Goal: Task Accomplishment & Management: Manage account settings

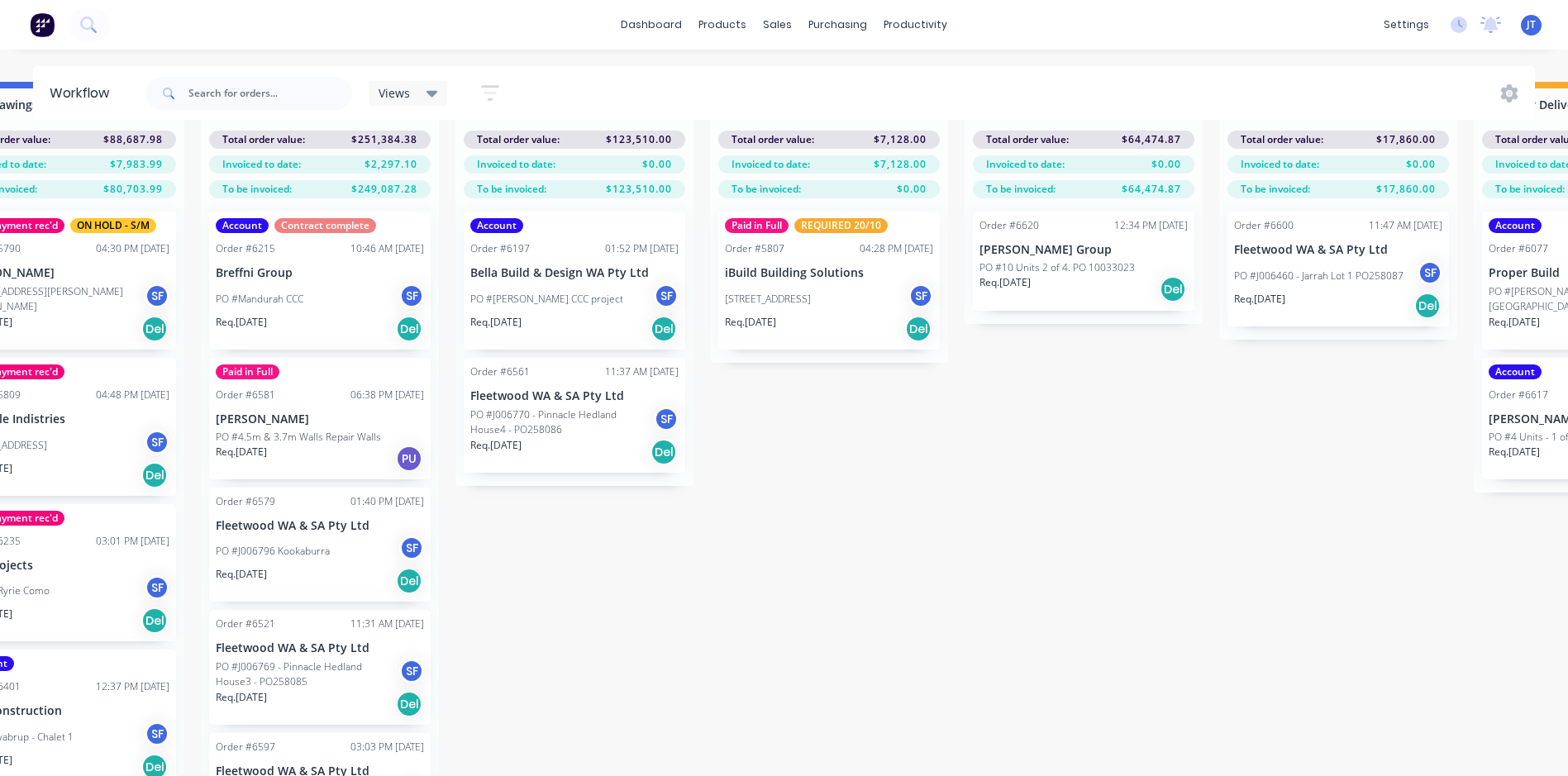
scroll to position [71, 2123]
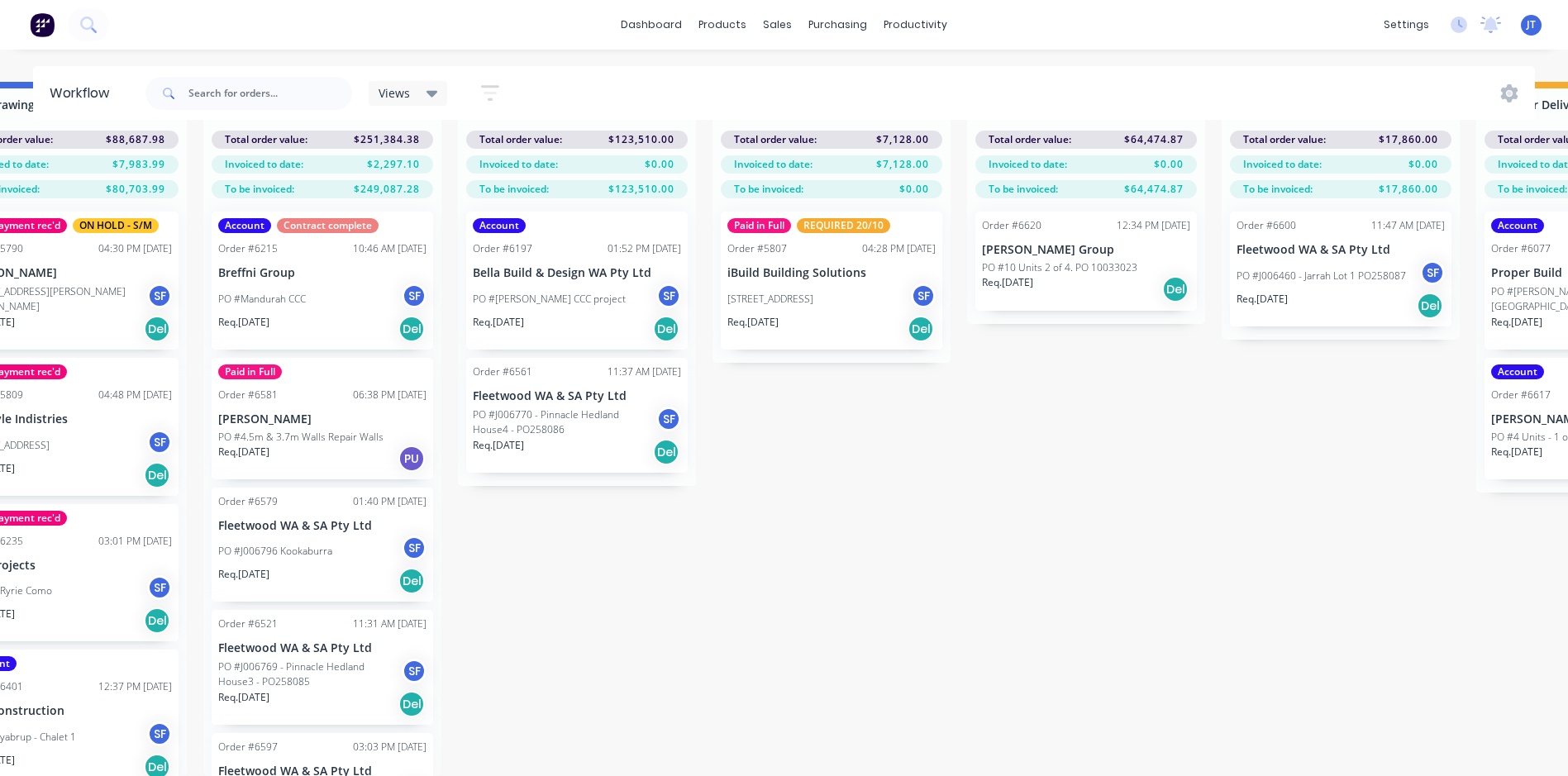
click at [279, 95] on input "text" at bounding box center [270, 94] width 164 height 33
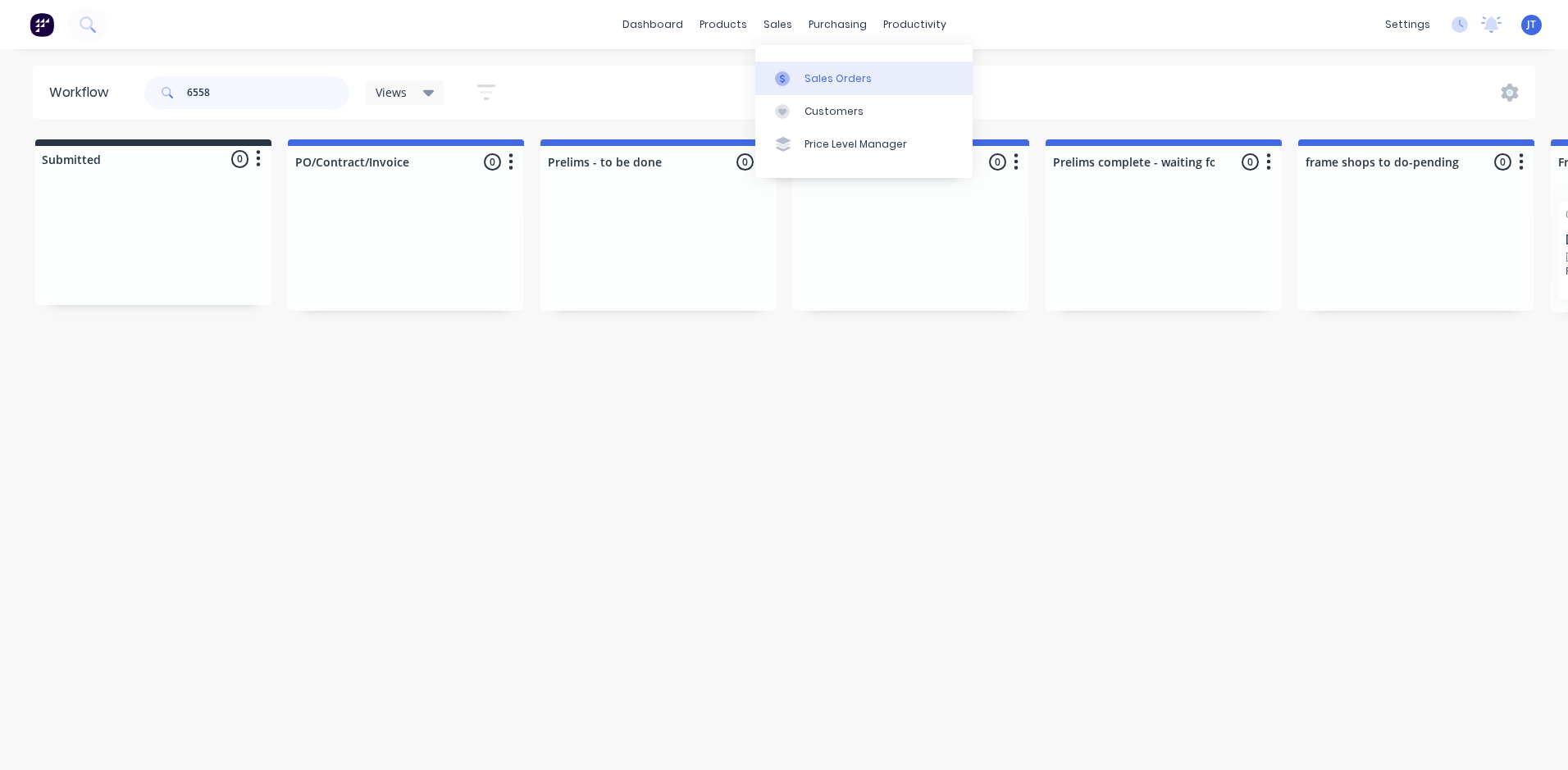
type input "6558"
click at [817, 73] on div "Sales Orders" at bounding box center [838, 78] width 67 height 15
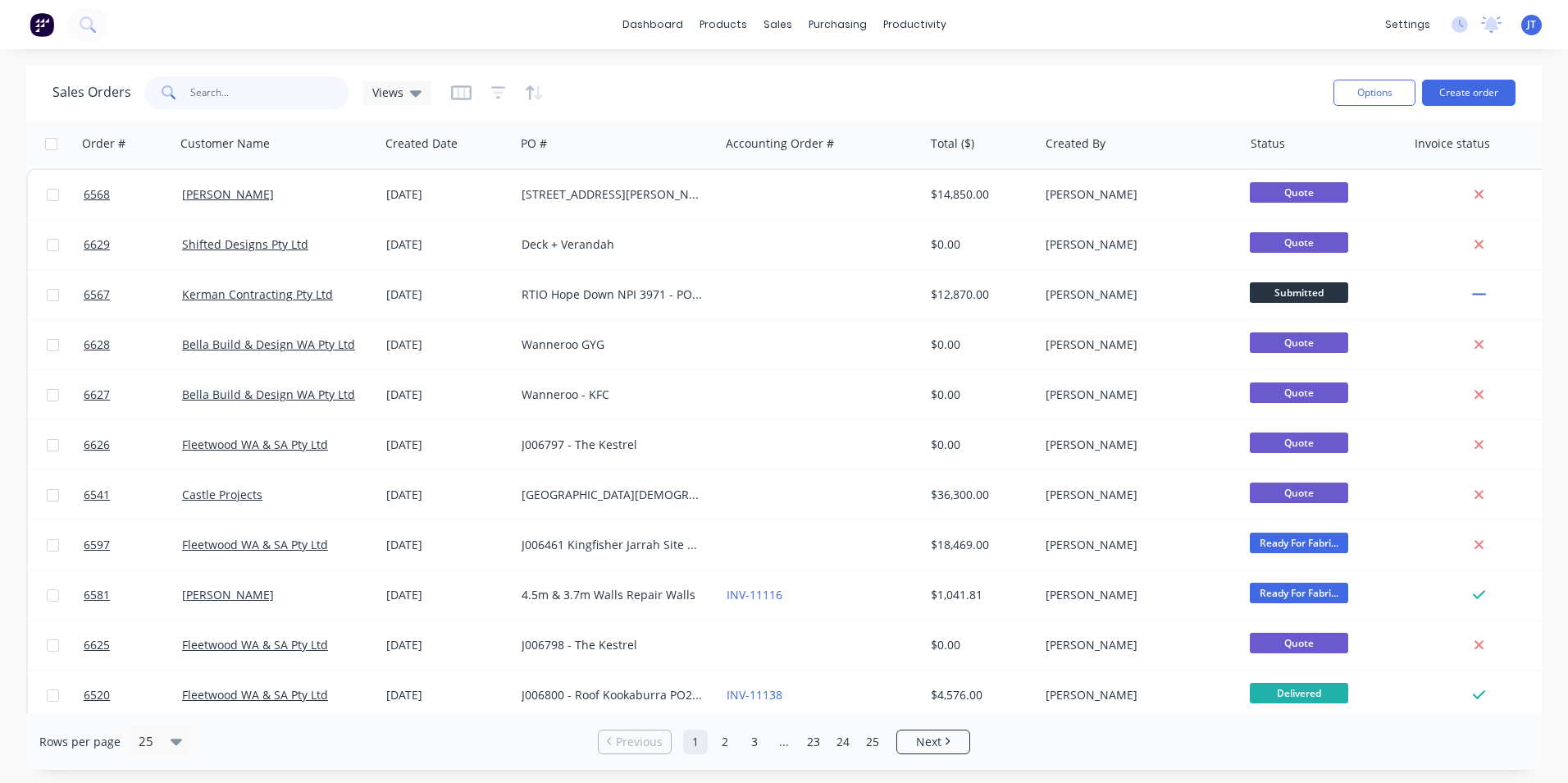
click at [264, 83] on input "text" at bounding box center [270, 93] width 160 height 33
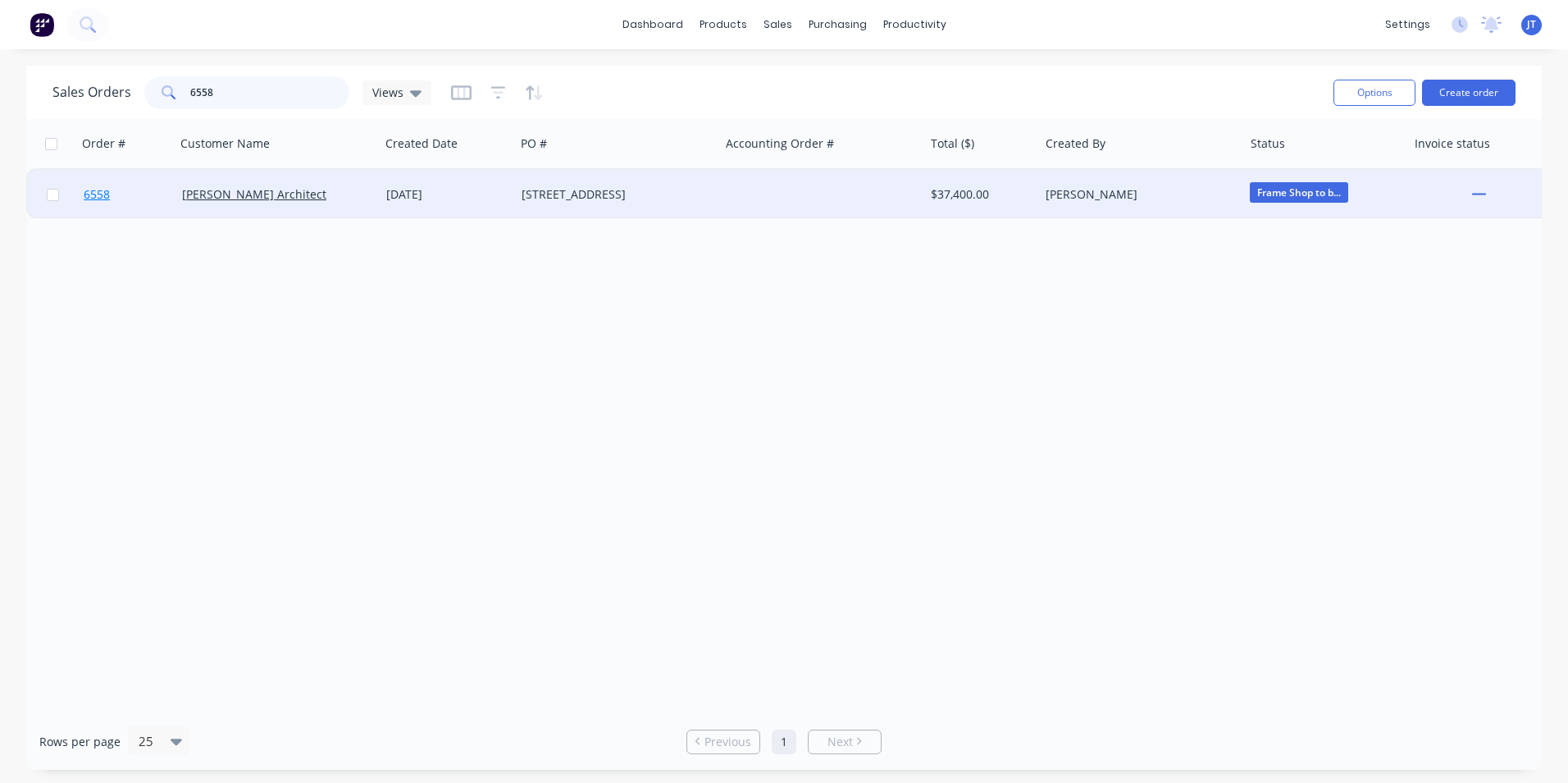
type input "6558"
click at [103, 198] on span "6558" at bounding box center [96, 194] width 27 height 16
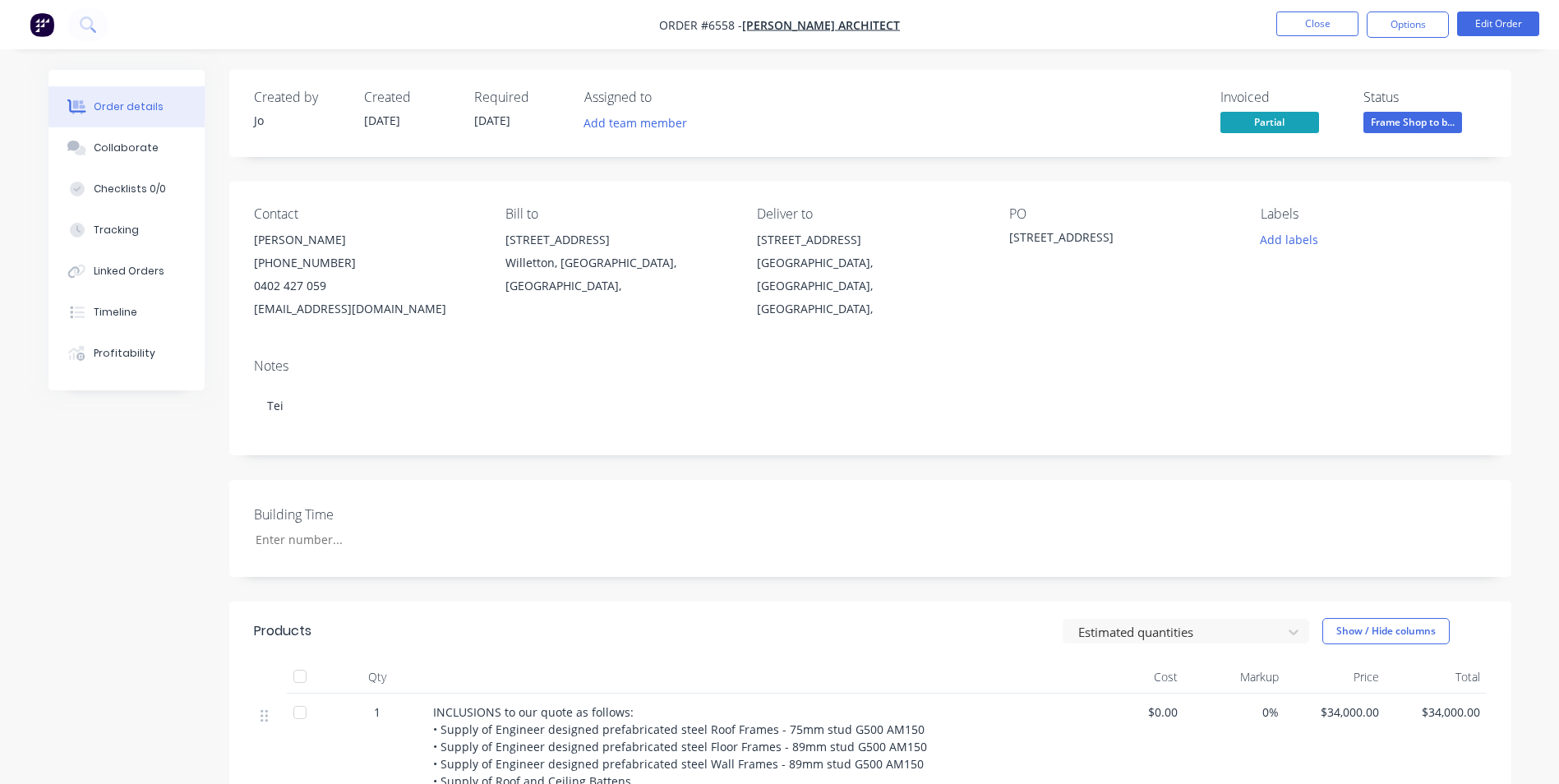
click at [510, 124] on span "[DATE]" at bounding box center [492, 121] width 36 height 16
click at [1479, 23] on button "Edit Order" at bounding box center [1497, 23] width 82 height 25
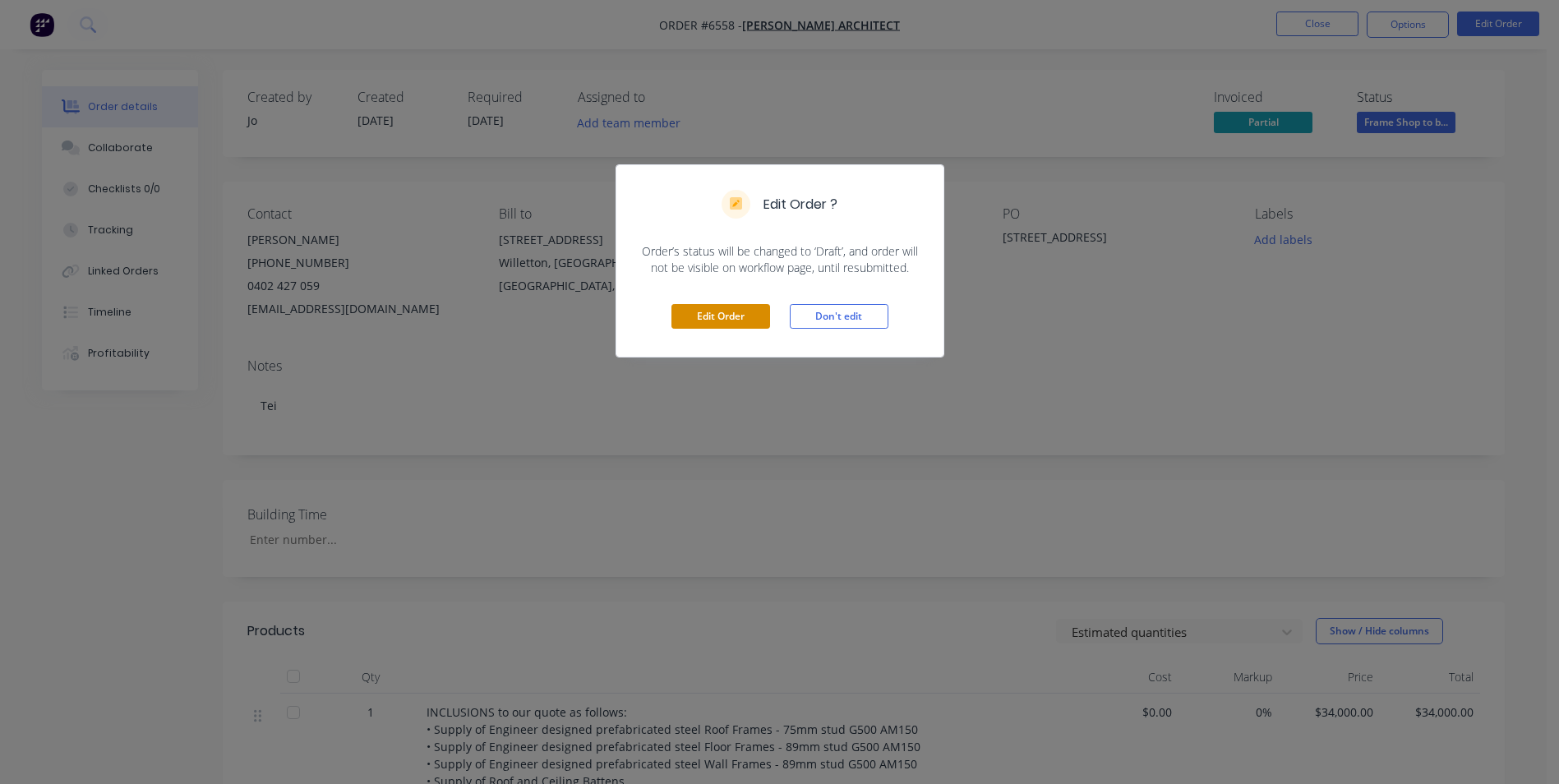
click at [730, 320] on button "Edit Order" at bounding box center [720, 316] width 98 height 25
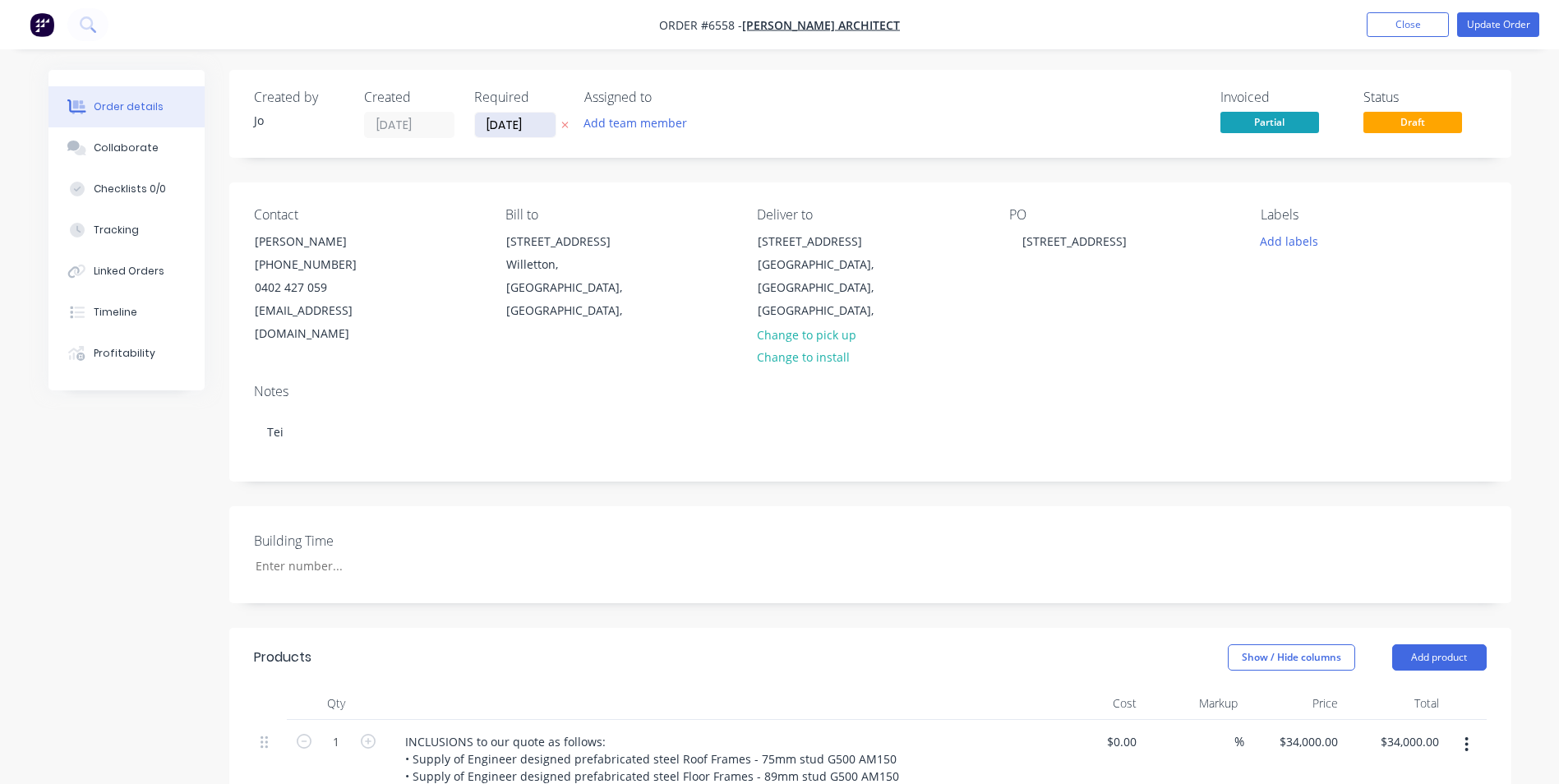
click at [537, 134] on input "[DATE]" at bounding box center [514, 125] width 80 height 25
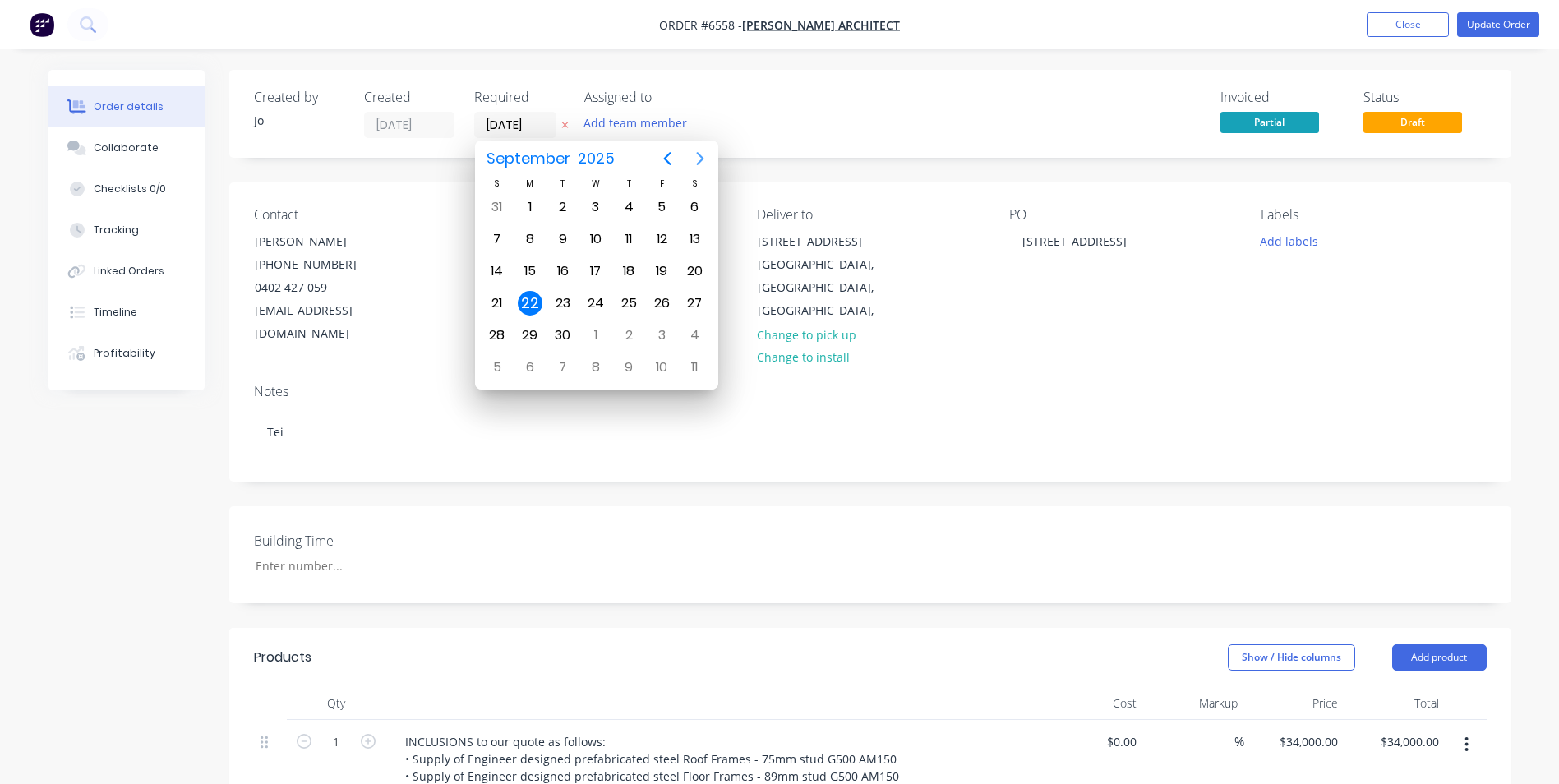
click at [700, 158] on icon "Next page" at bounding box center [700, 159] width 20 height 20
click at [697, 274] on div "18" at bounding box center [694, 271] width 25 height 25
type input "[DATE]"
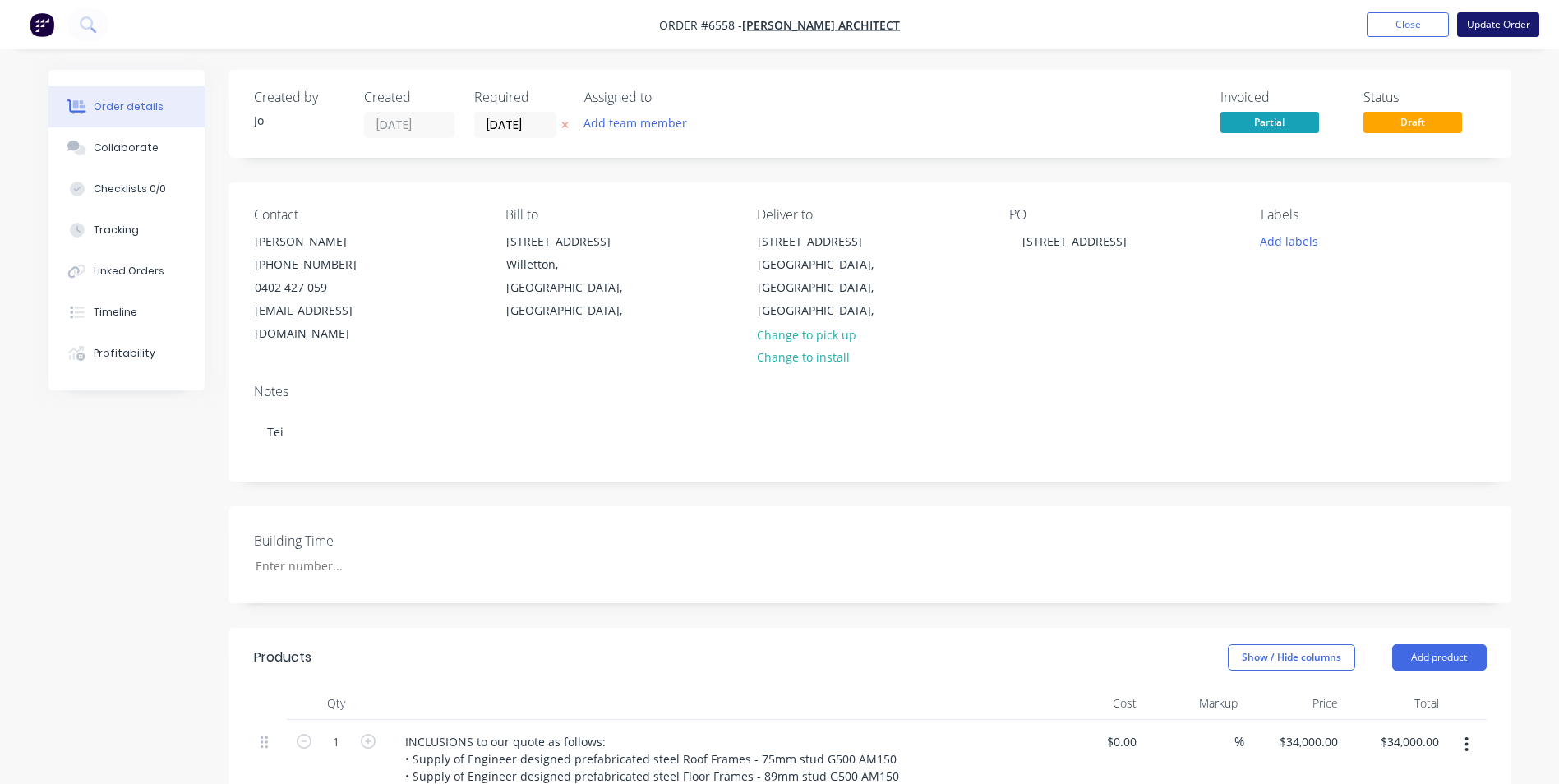
click at [1496, 19] on button "Update Order" at bounding box center [1497, 24] width 82 height 25
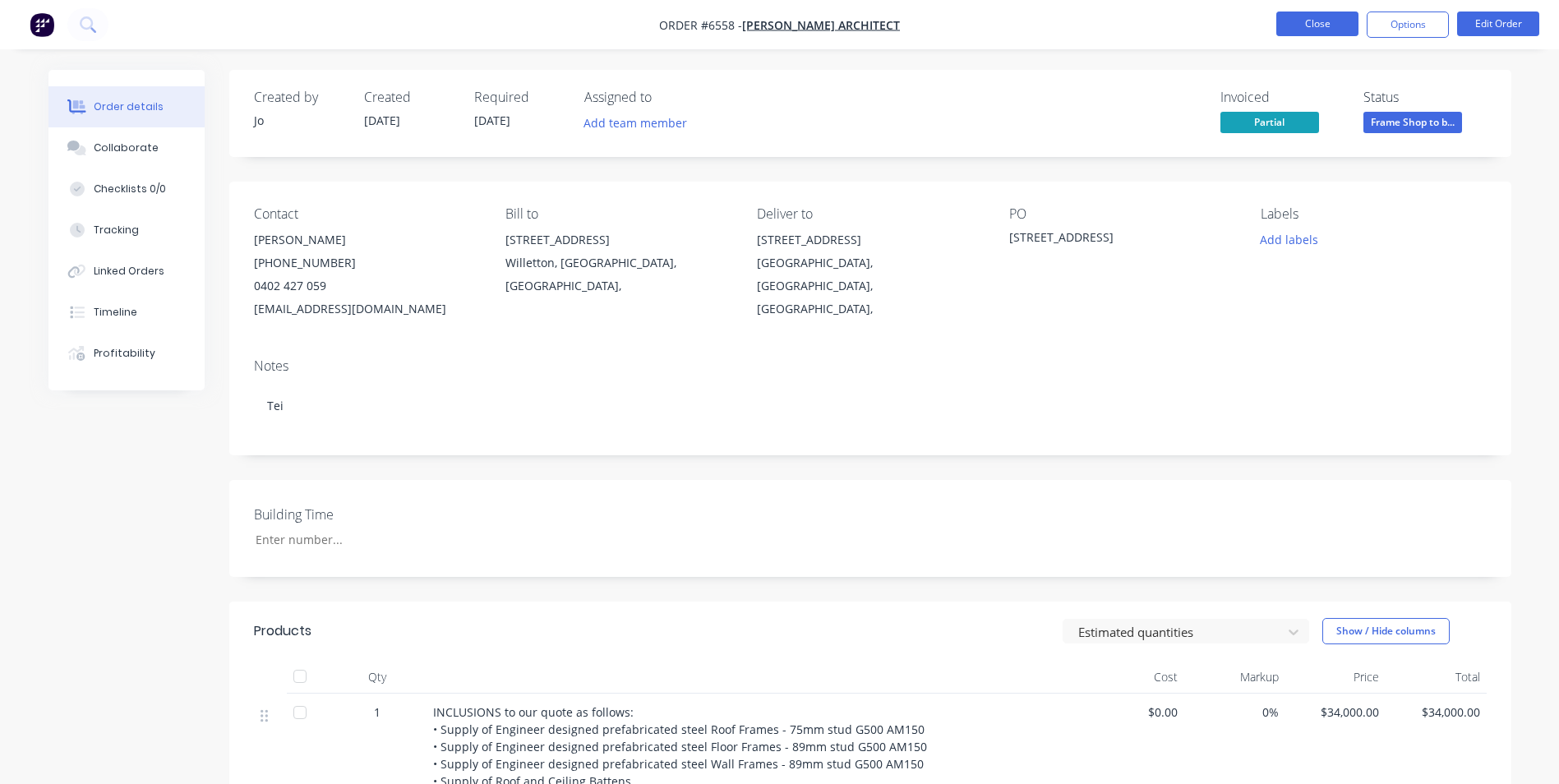
click at [1295, 29] on button "Close" at bounding box center [1317, 23] width 82 height 25
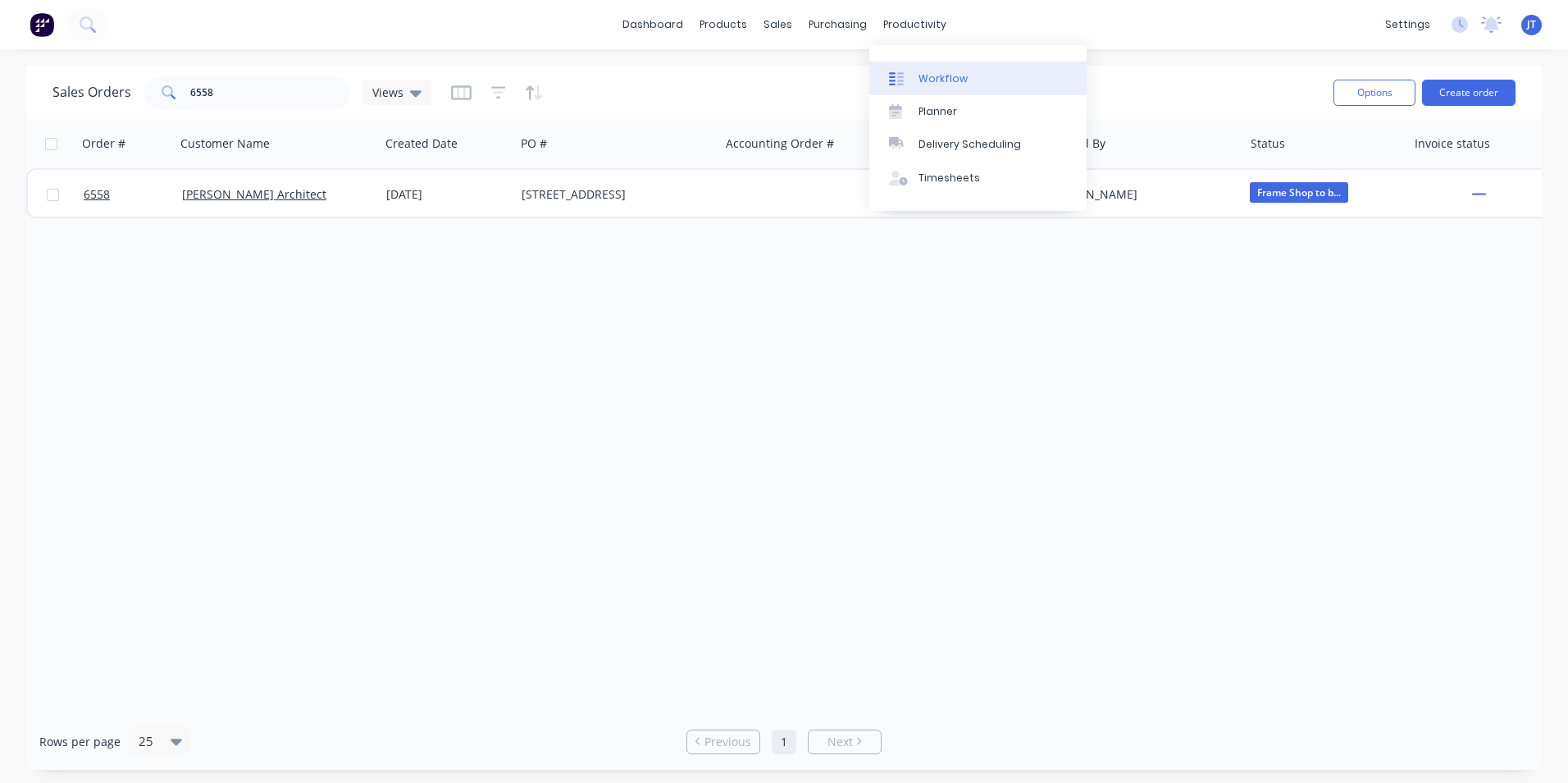
click at [932, 71] on div "Workflow" at bounding box center [943, 78] width 49 height 15
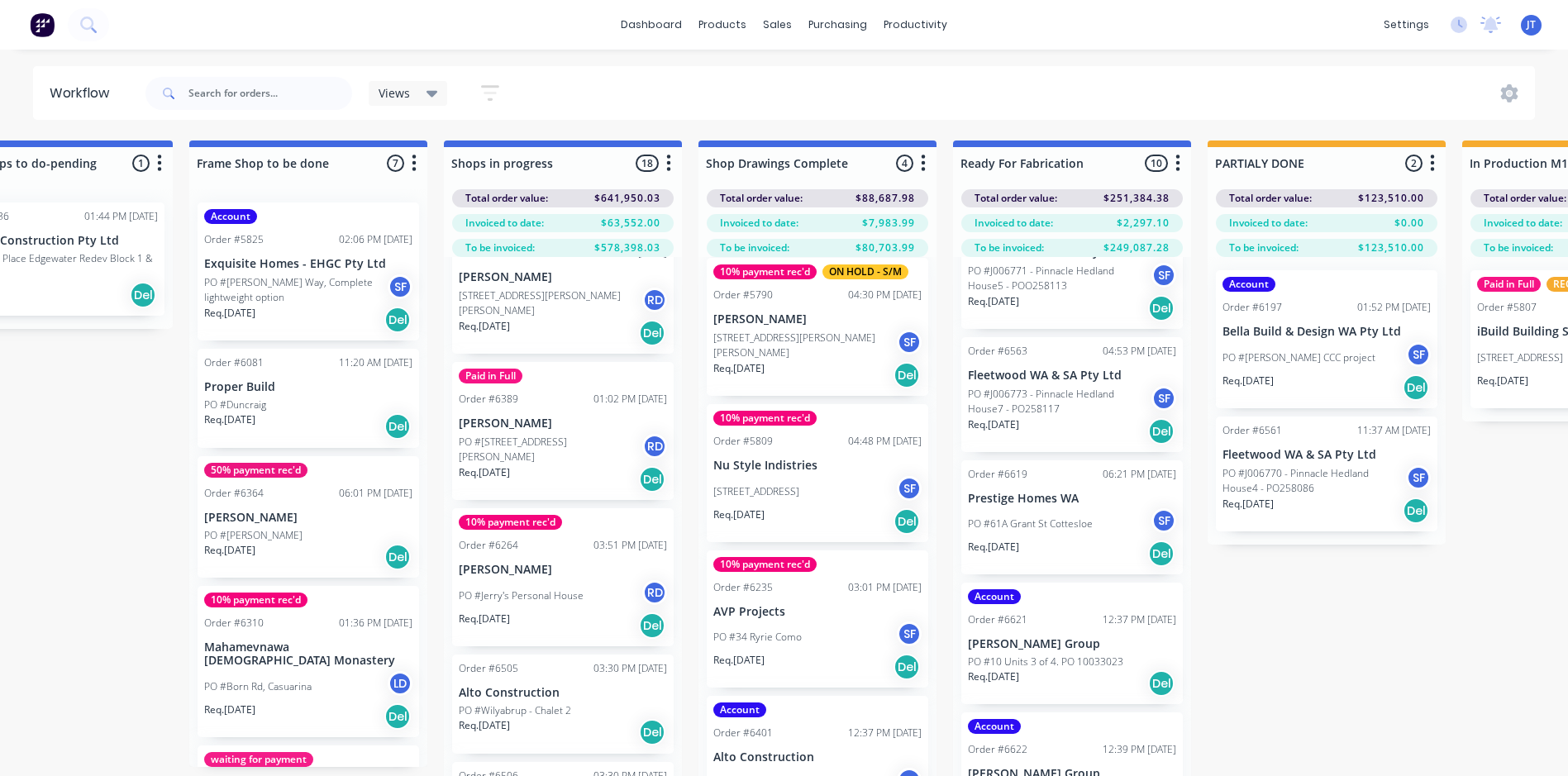
scroll to position [1074, 0]
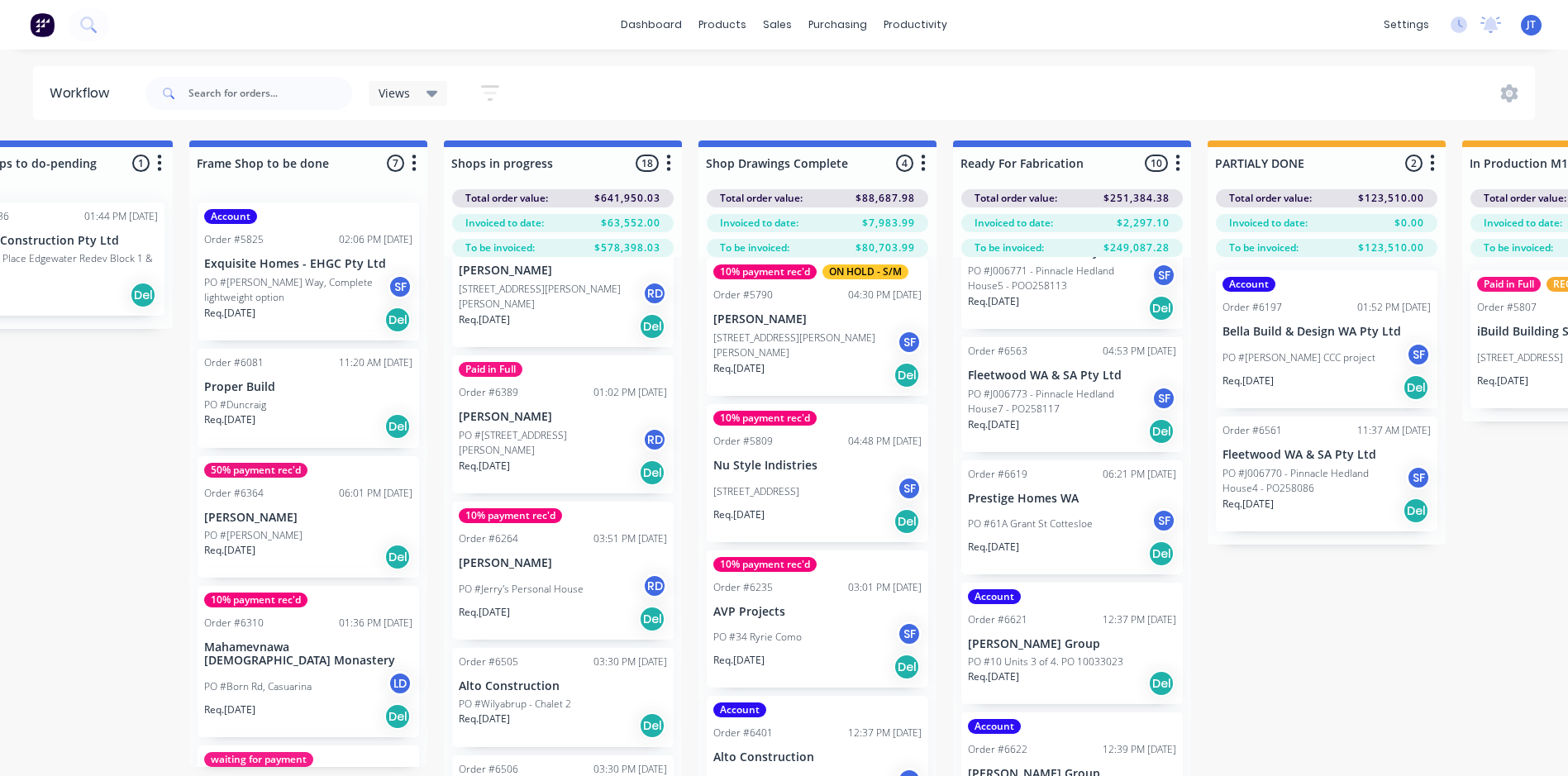
click at [559, 427] on div "PO #[STREET_ADDRESS][PERSON_NAME]" at bounding box center [563, 443] width 208 height 31
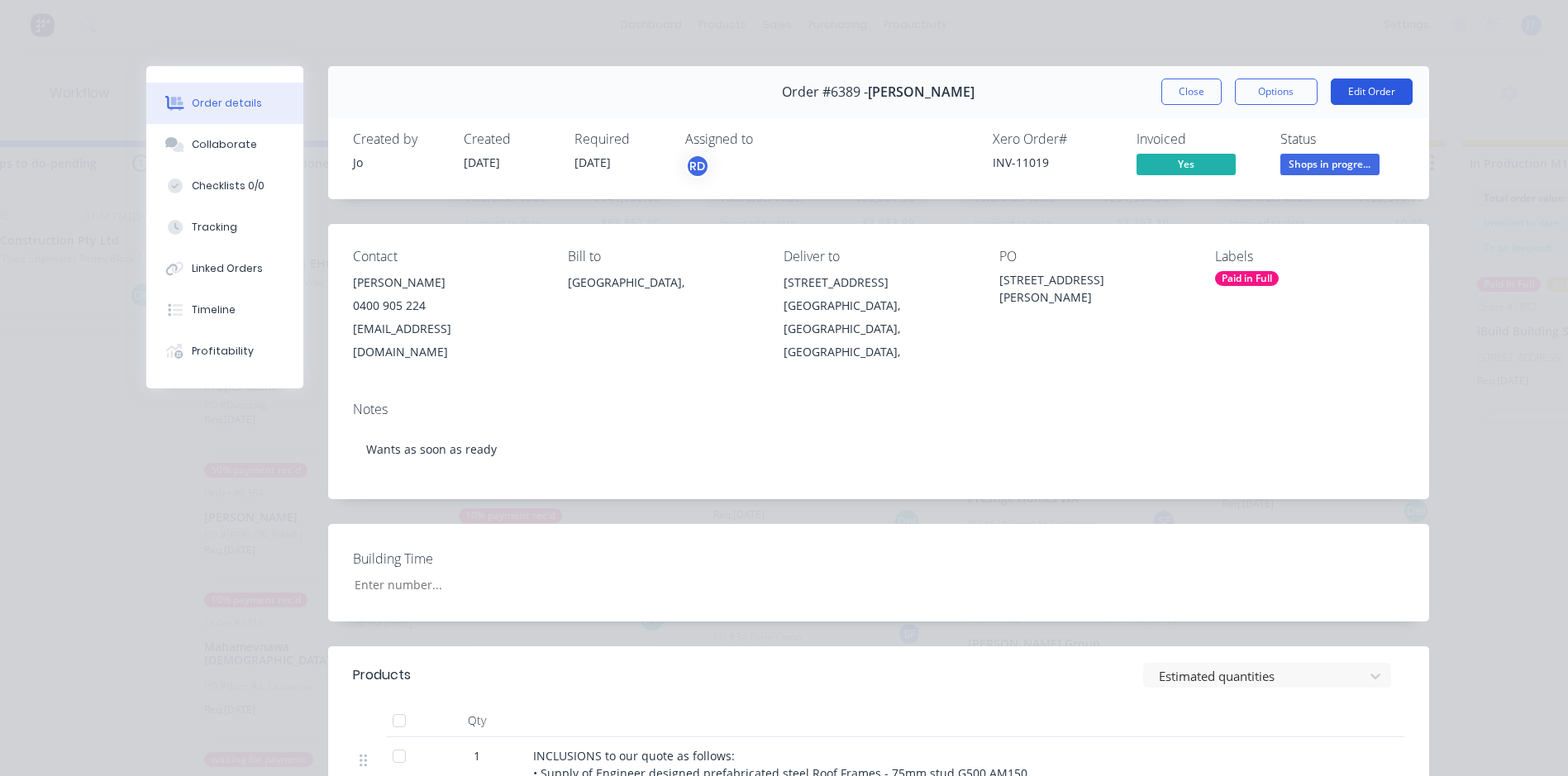
click at [1347, 96] on button "Edit Order" at bounding box center [1371, 92] width 81 height 27
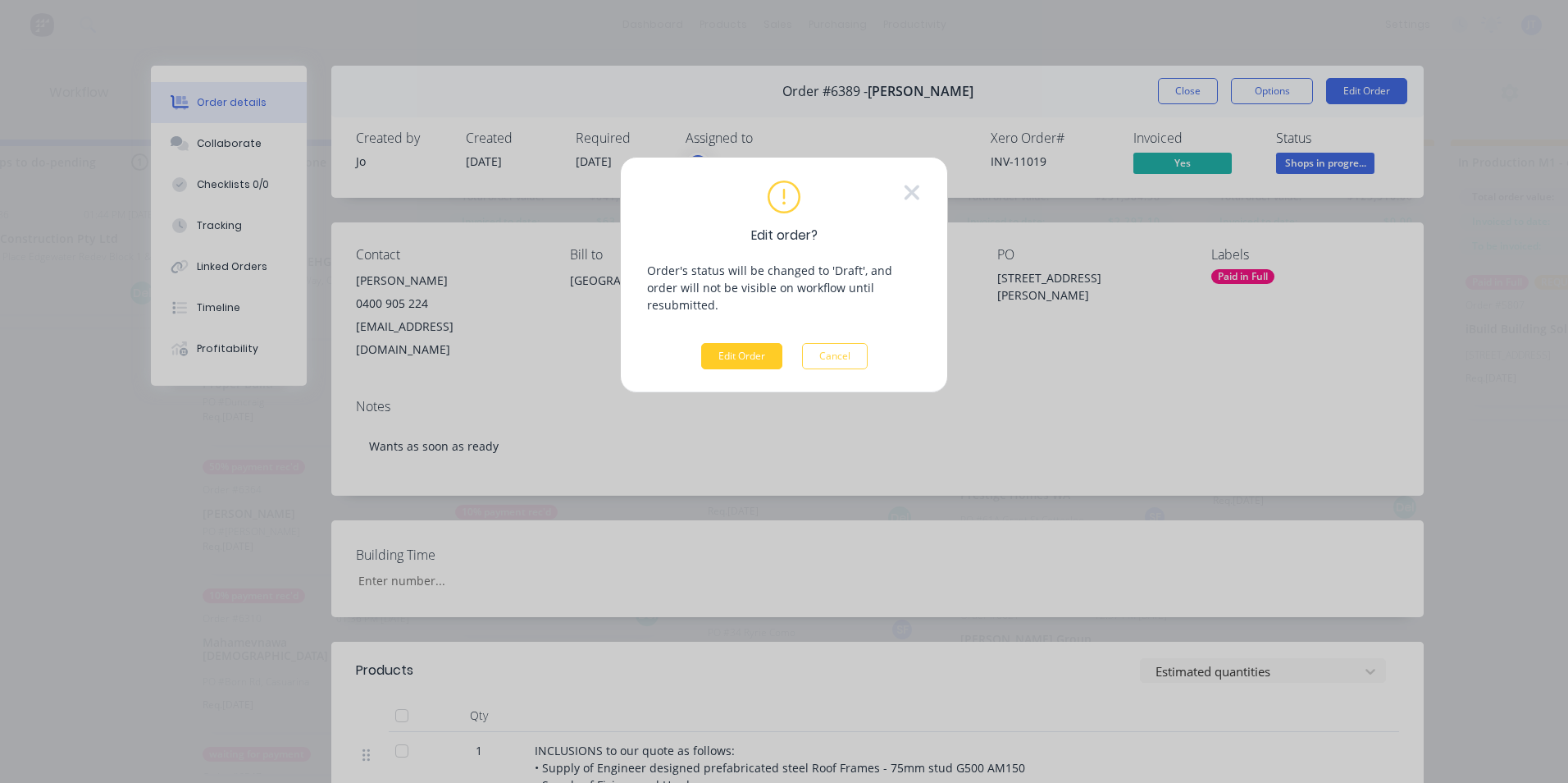
click at [736, 343] on button "Edit Order" at bounding box center [741, 356] width 81 height 27
click at [915, 189] on icon at bounding box center [912, 192] width 15 height 15
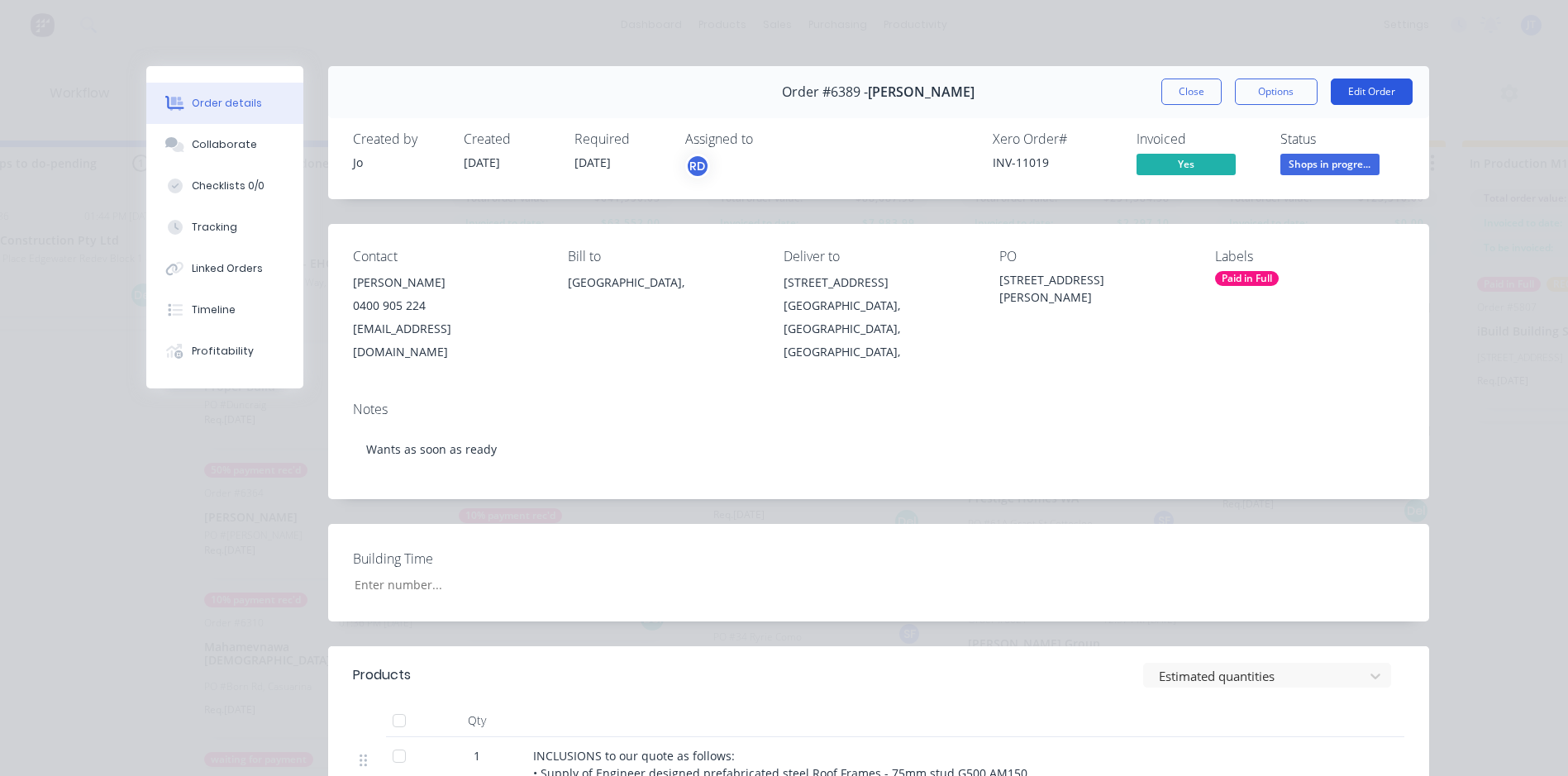
click at [1350, 85] on button "Edit Order" at bounding box center [1371, 92] width 81 height 27
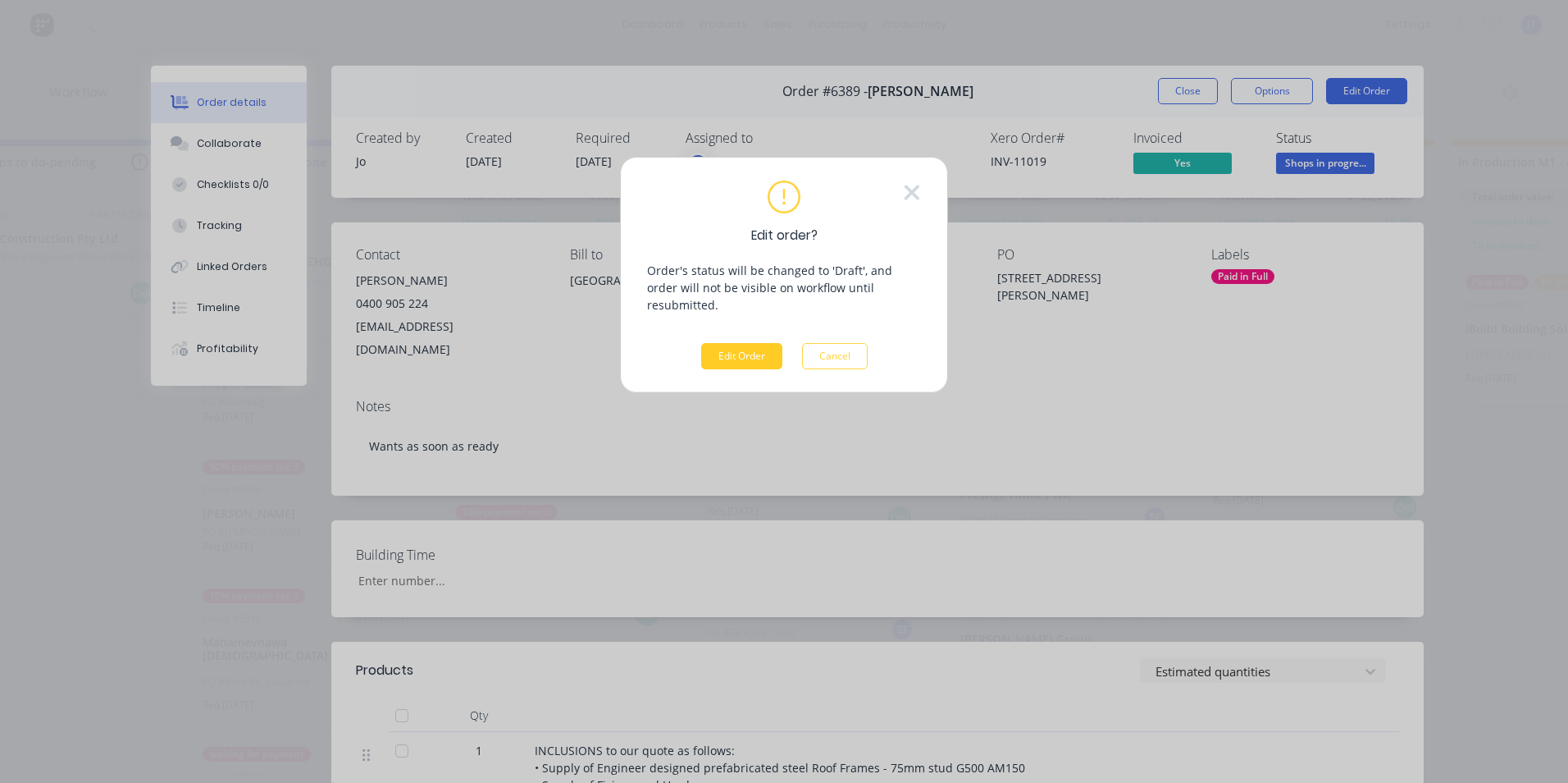
click at [746, 343] on button "Edit Order" at bounding box center [741, 356] width 81 height 27
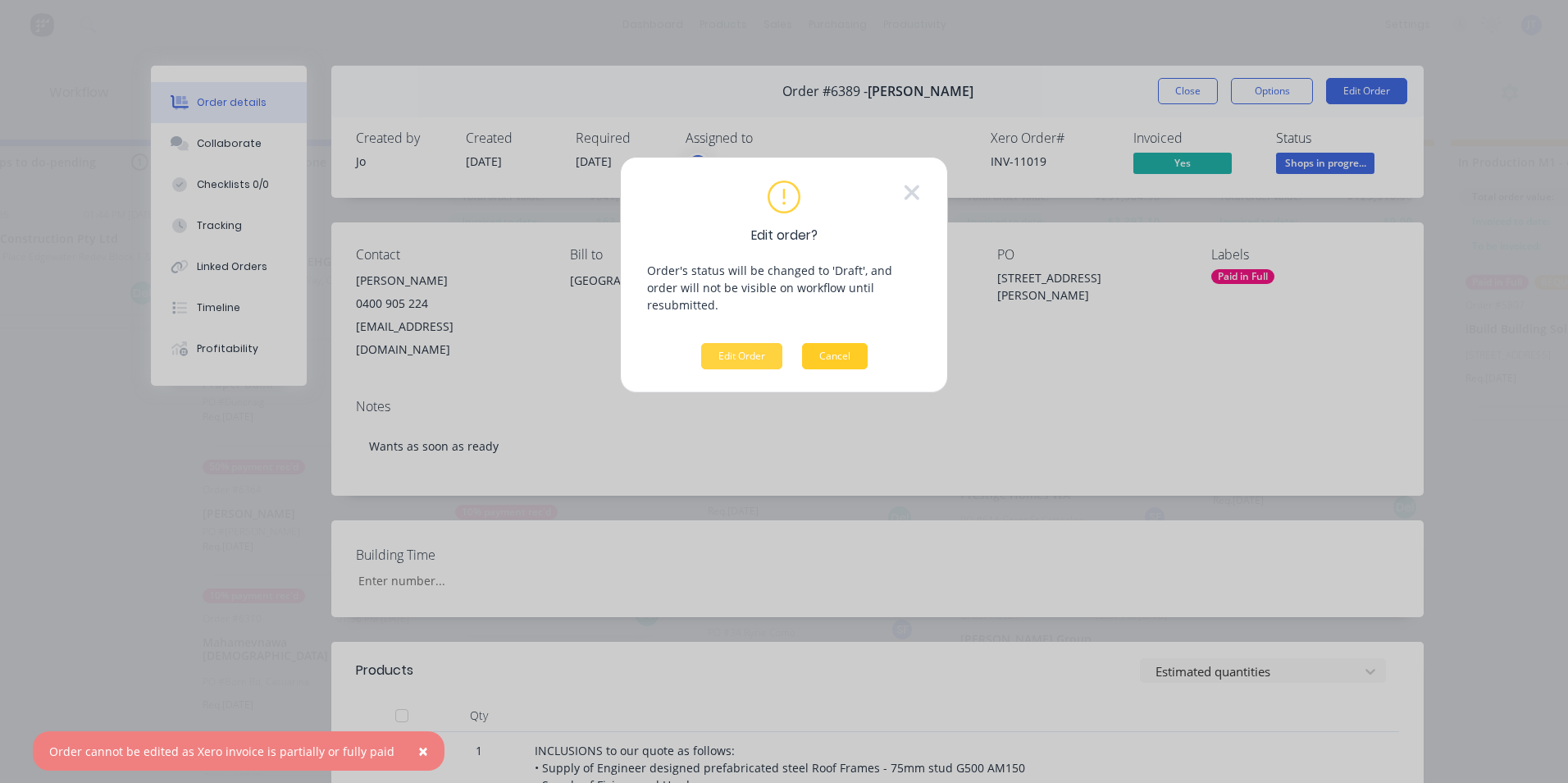
click at [837, 343] on button "Cancel" at bounding box center [834, 356] width 65 height 27
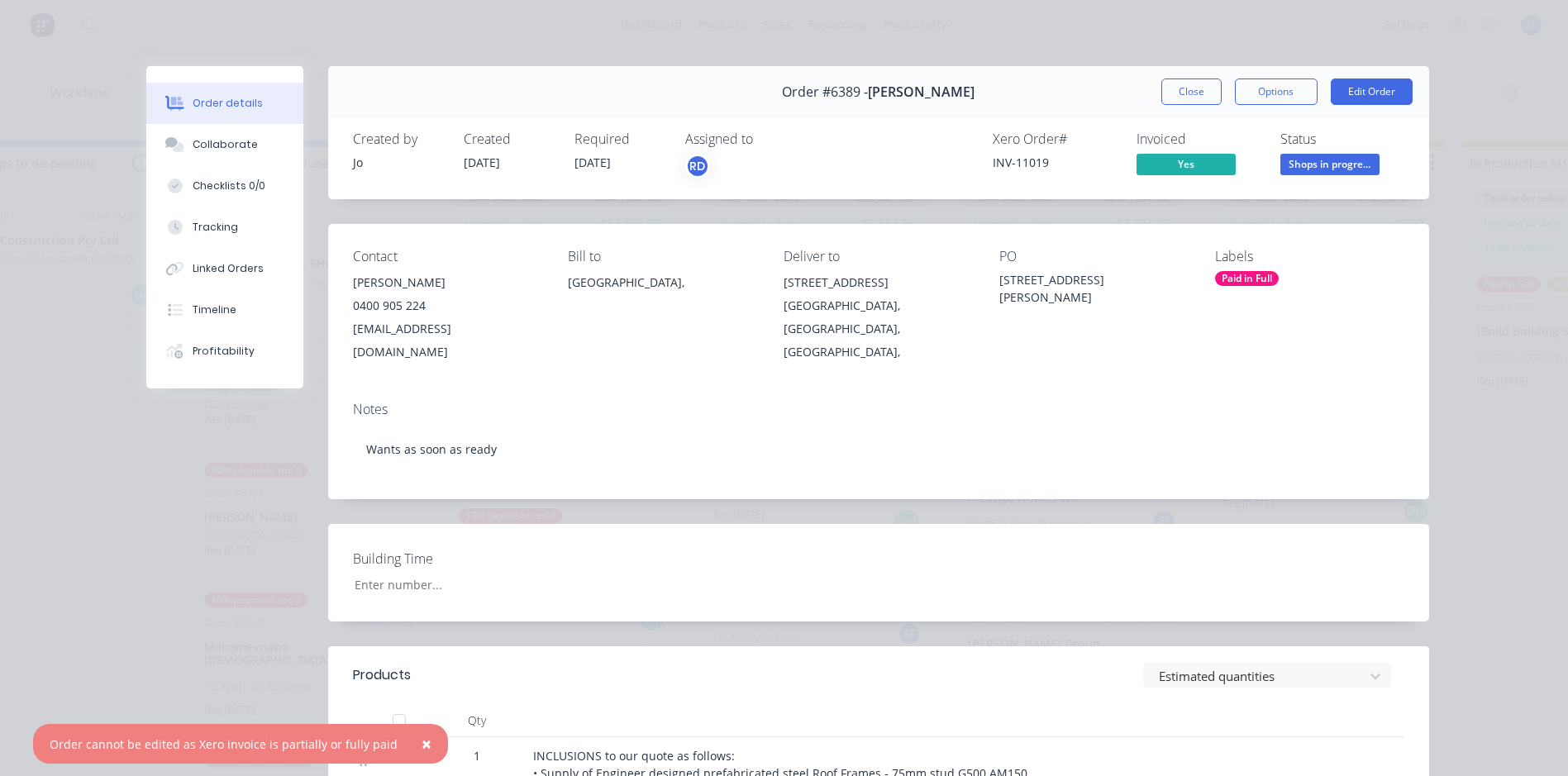
click at [591, 157] on span "[DATE]" at bounding box center [593, 162] width 36 height 16
drag, startPoint x: 620, startPoint y: 164, endPoint x: 582, endPoint y: 166, distance: 38.1
click at [582, 166] on div "Required [DATE]" at bounding box center [620, 155] width 91 height 48
click at [709, 325] on div "Bill to [GEOGRAPHIC_DATA]," at bounding box center [662, 306] width 189 height 115
click at [1371, 96] on button "Edit Order" at bounding box center [1371, 92] width 81 height 27
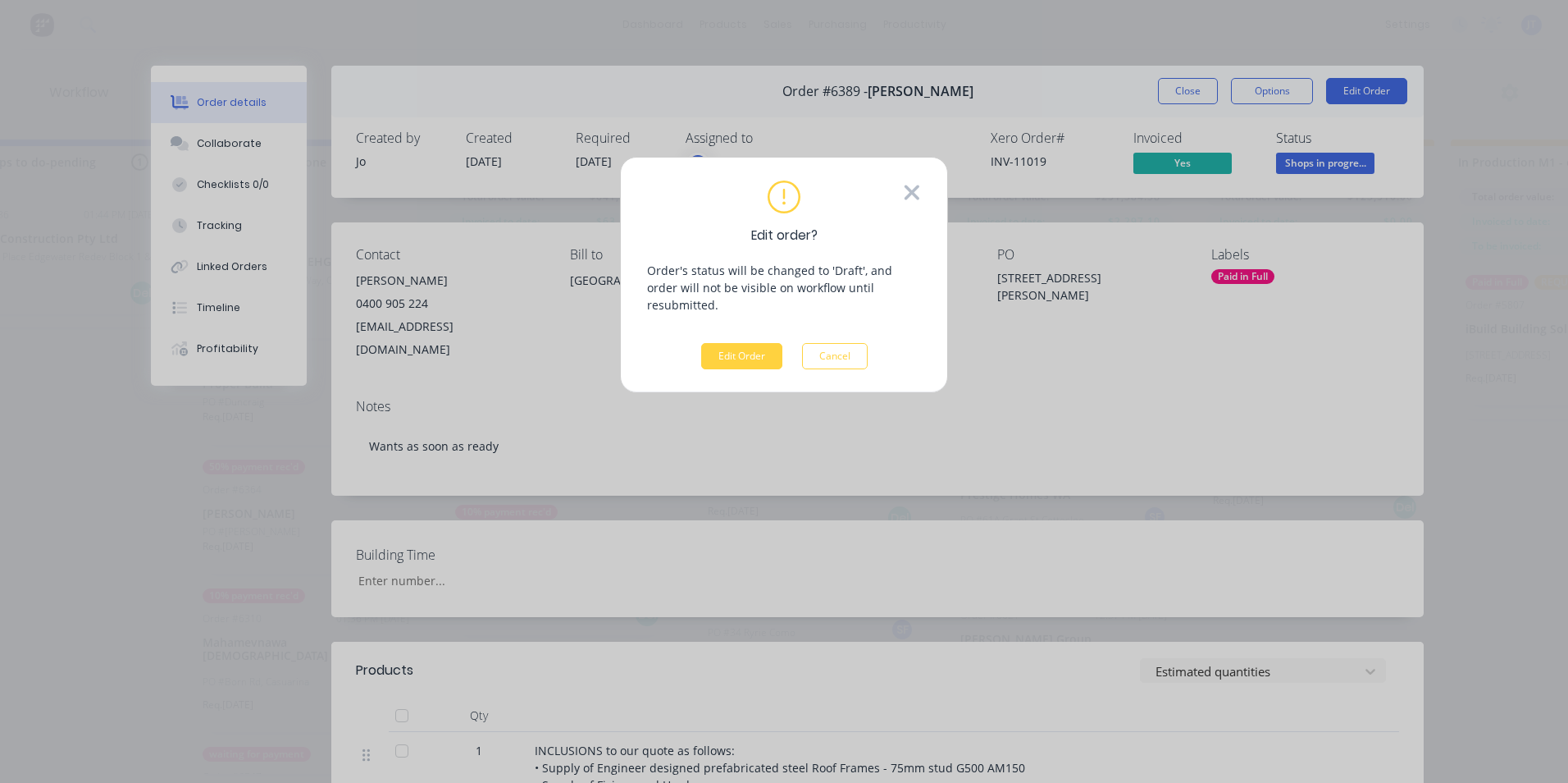
click at [913, 189] on icon at bounding box center [912, 192] width 15 height 15
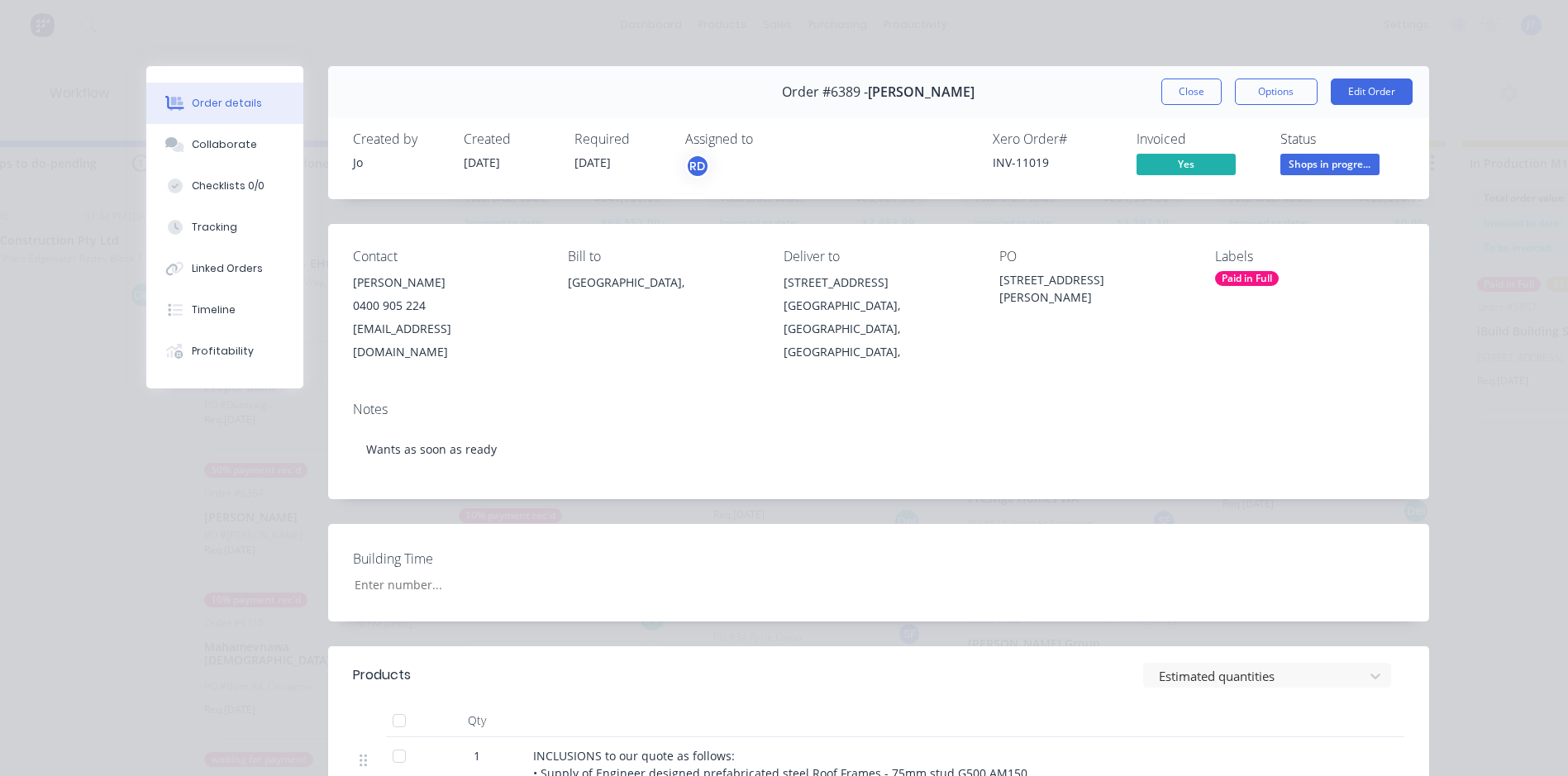
click at [1354, 78] on div "Order #6389 - [PERSON_NAME] Close Options Edit Order" at bounding box center [879, 92] width 1101 height 52
click at [1355, 84] on button "Edit Order" at bounding box center [1371, 92] width 81 height 27
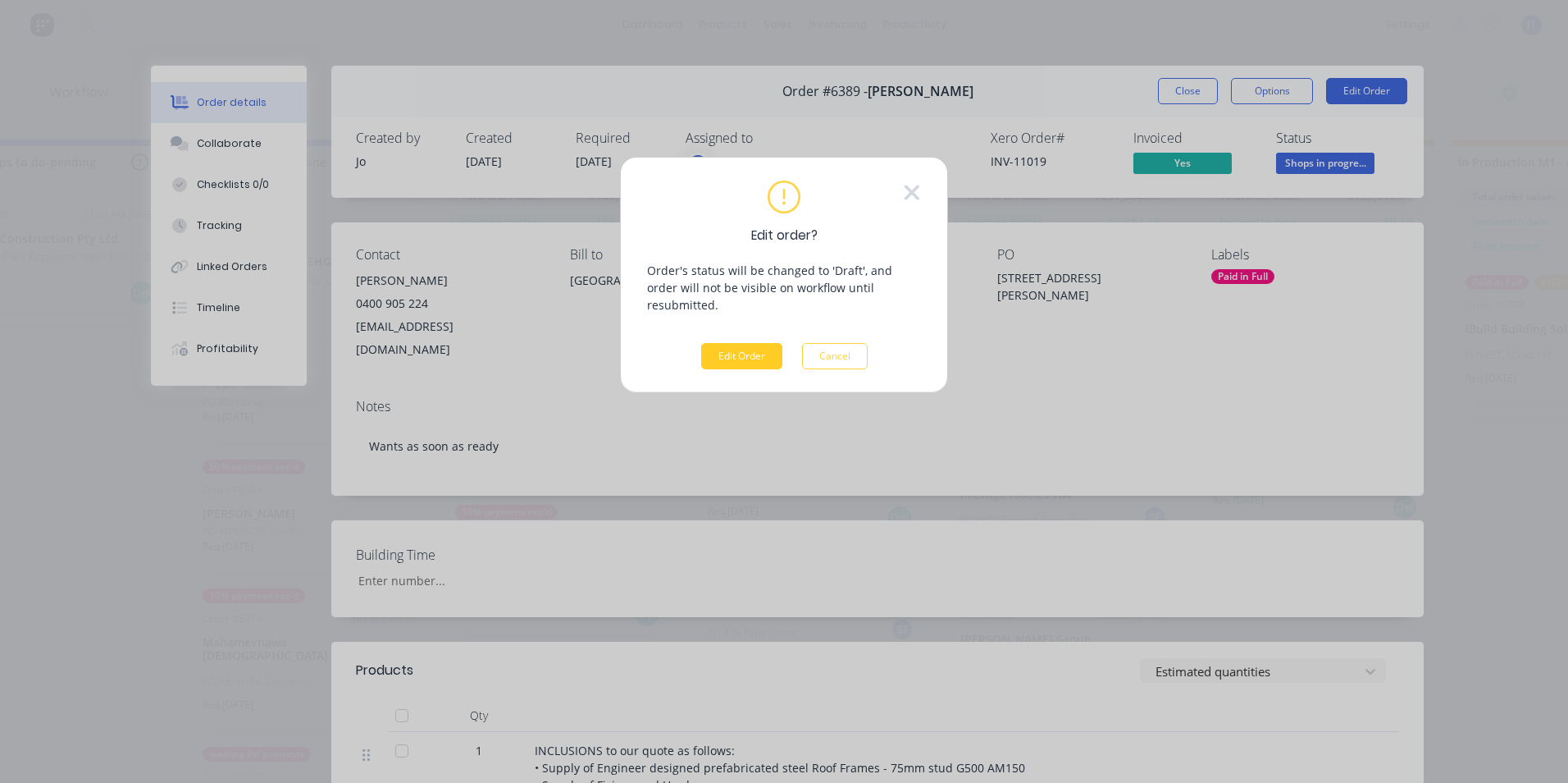
click at [735, 343] on button "Edit Order" at bounding box center [741, 356] width 81 height 27
click at [735, 343] on button "Edit Order" at bounding box center [741, 356] width 81 height 27
click at [831, 343] on button "Cancel" at bounding box center [834, 356] width 65 height 27
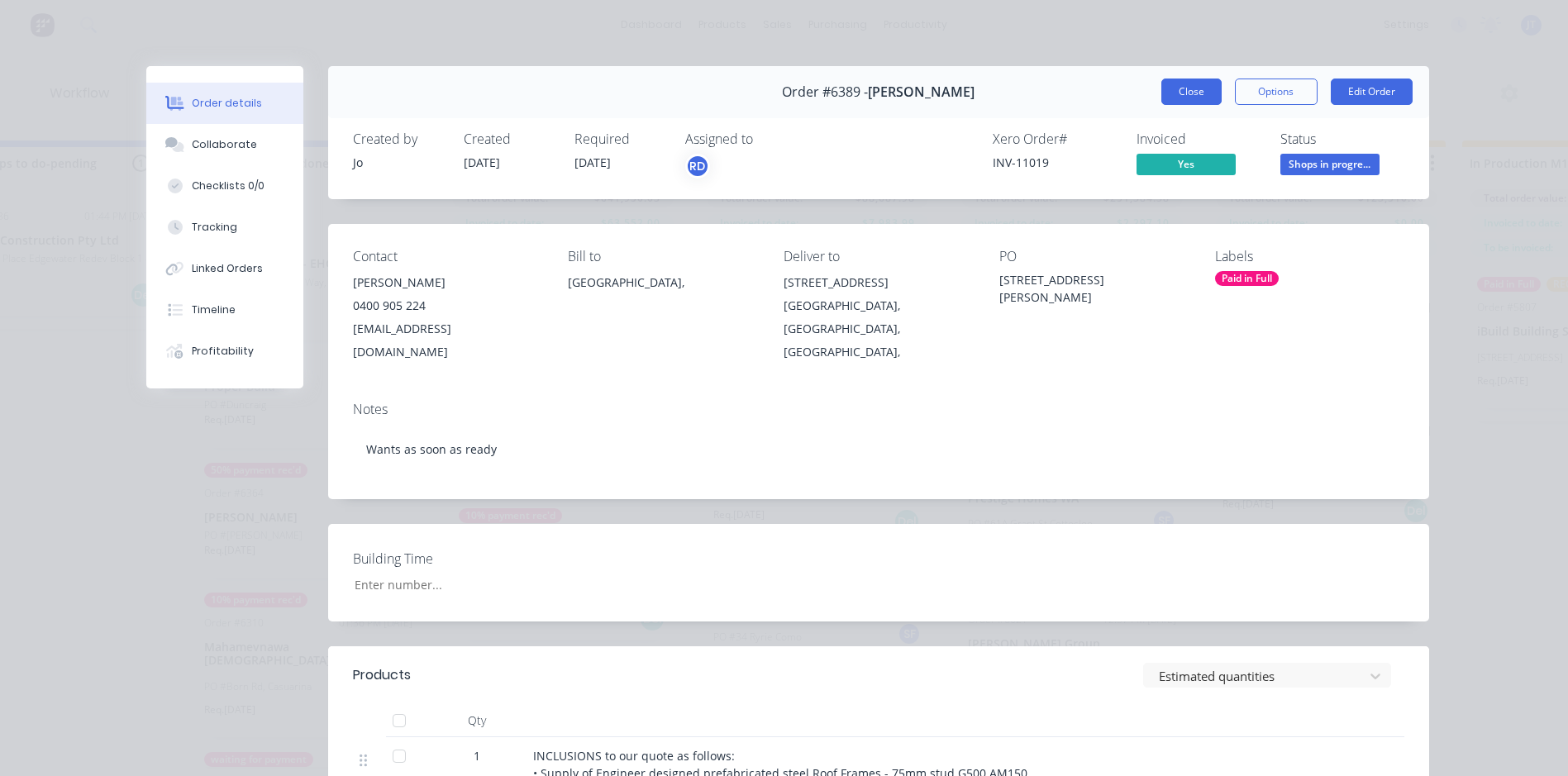
click at [1184, 96] on button "Close" at bounding box center [1192, 92] width 61 height 27
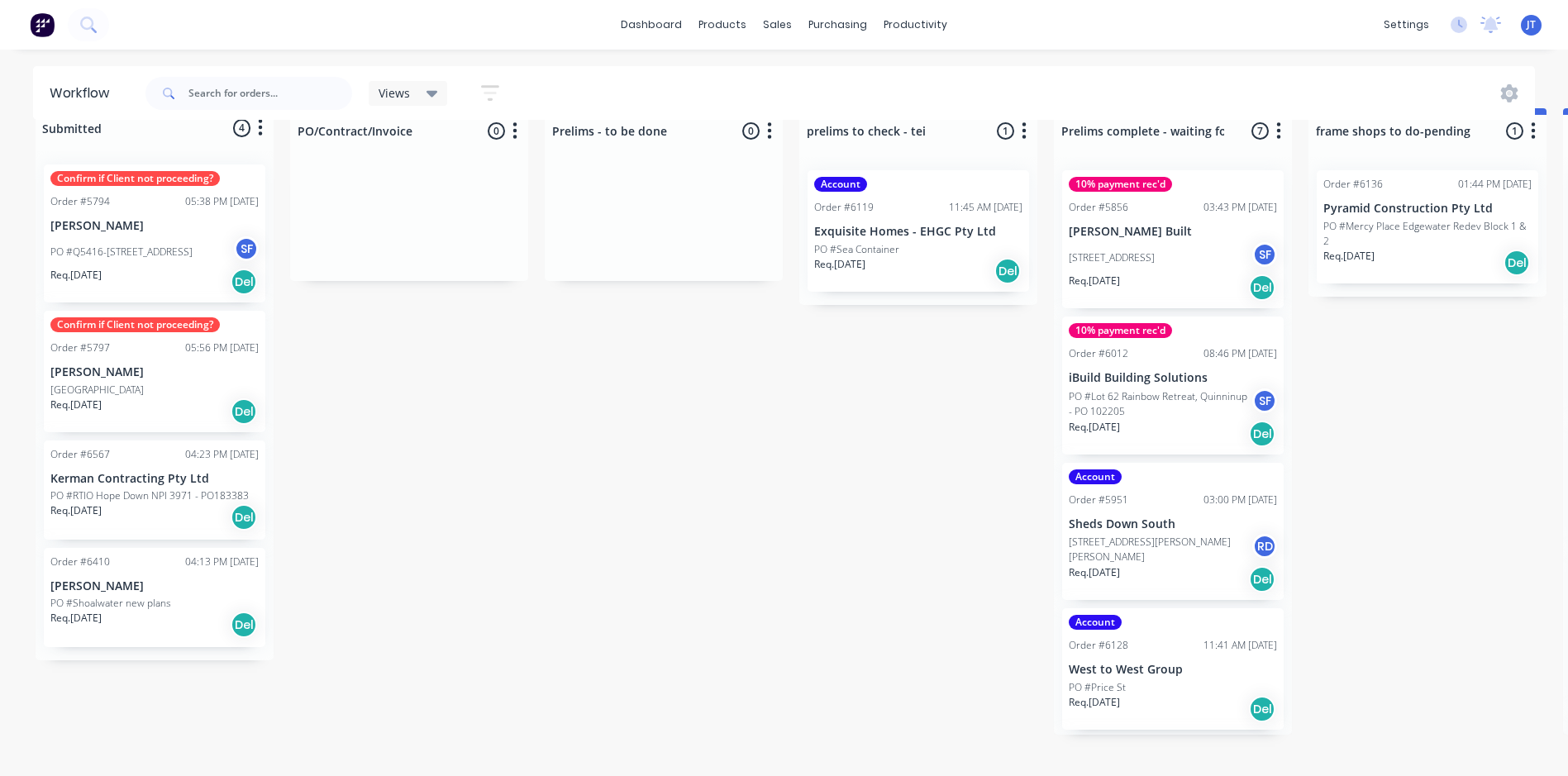
scroll to position [0, 0]
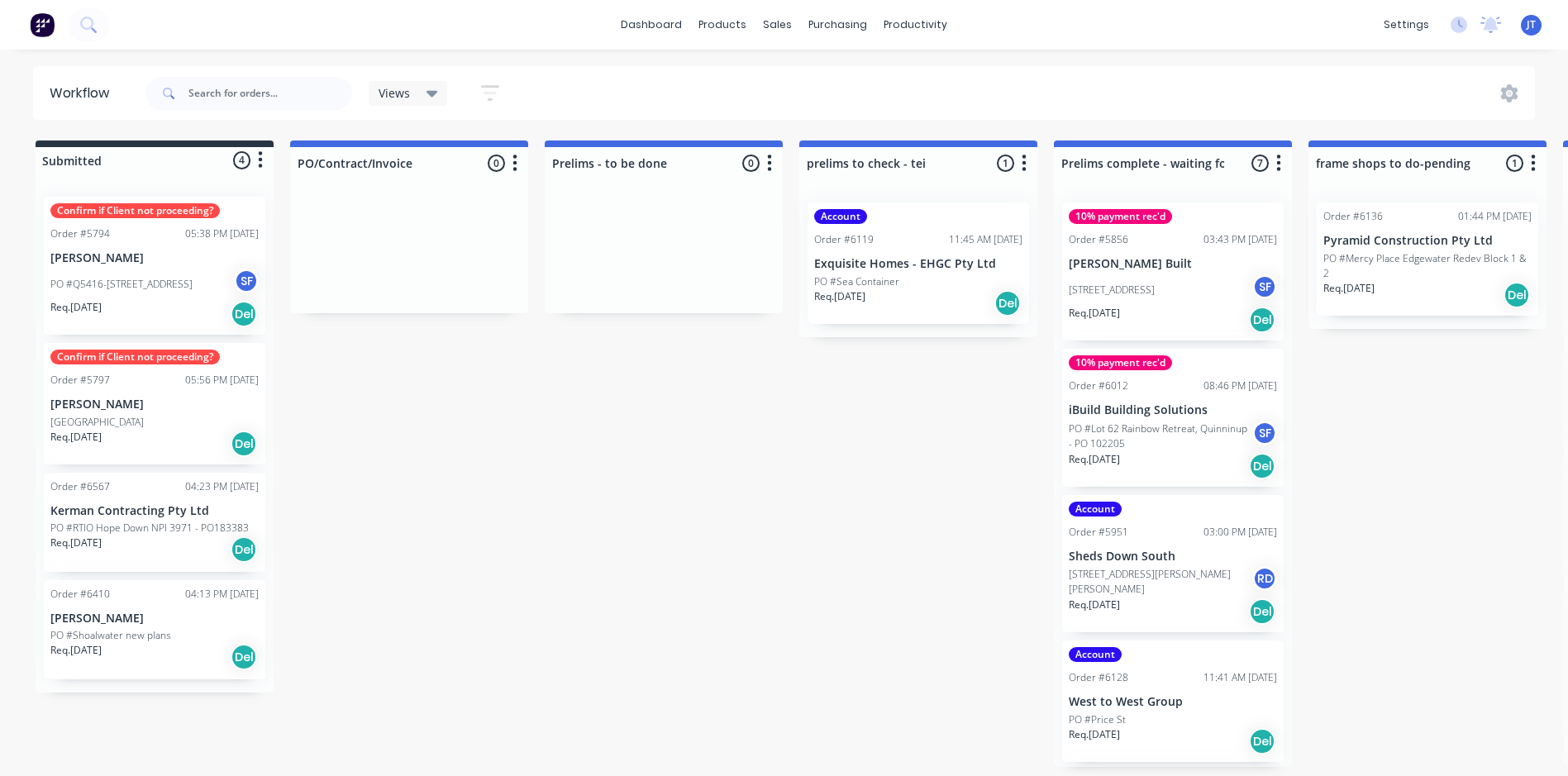
drag, startPoint x: 1378, startPoint y: 473, endPoint x: 1018, endPoint y: 650, distance: 401.2
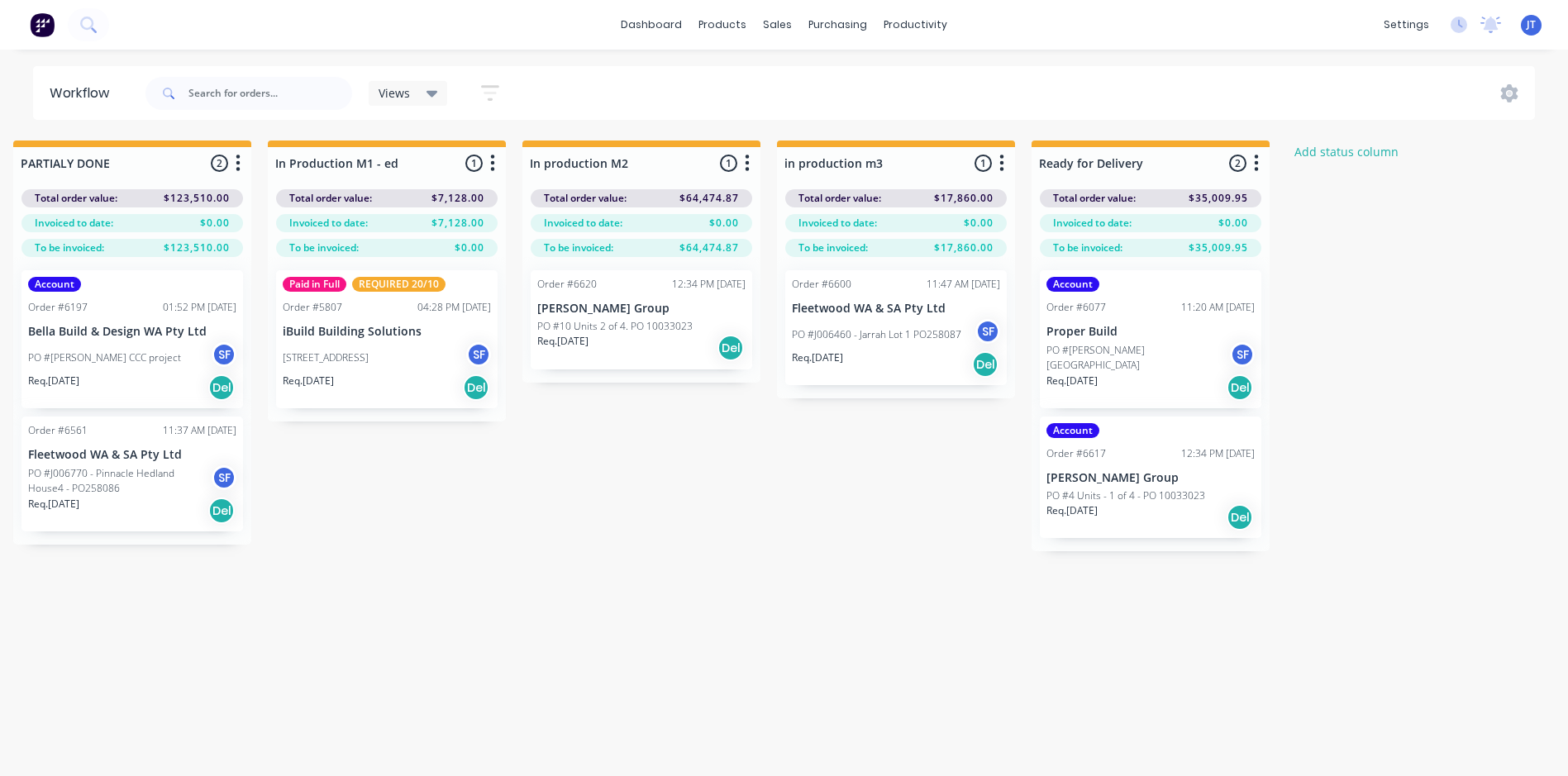
scroll to position [0, 2626]
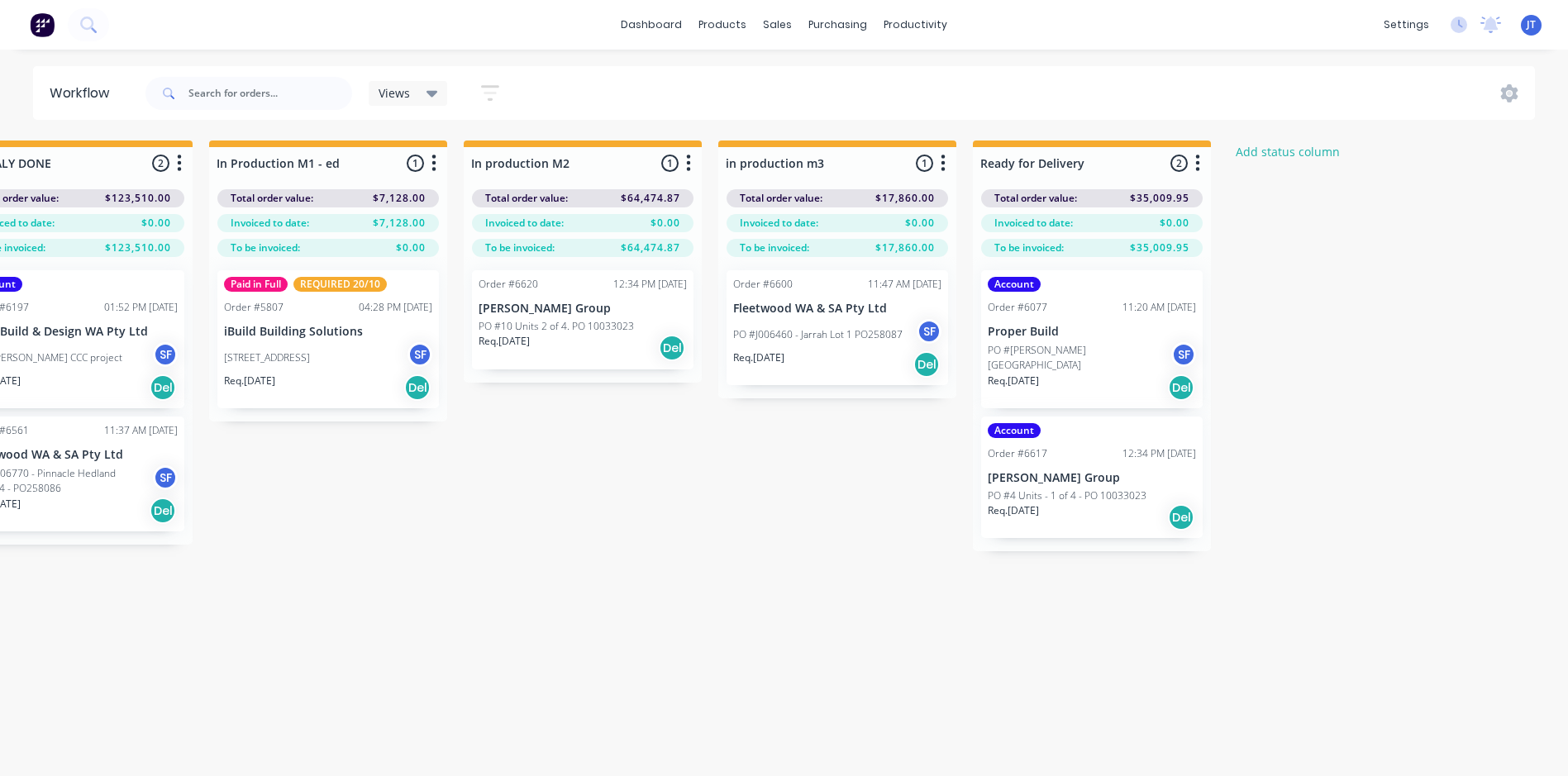
click at [830, 81] on div "Sales Orders" at bounding box center [839, 79] width 68 height 15
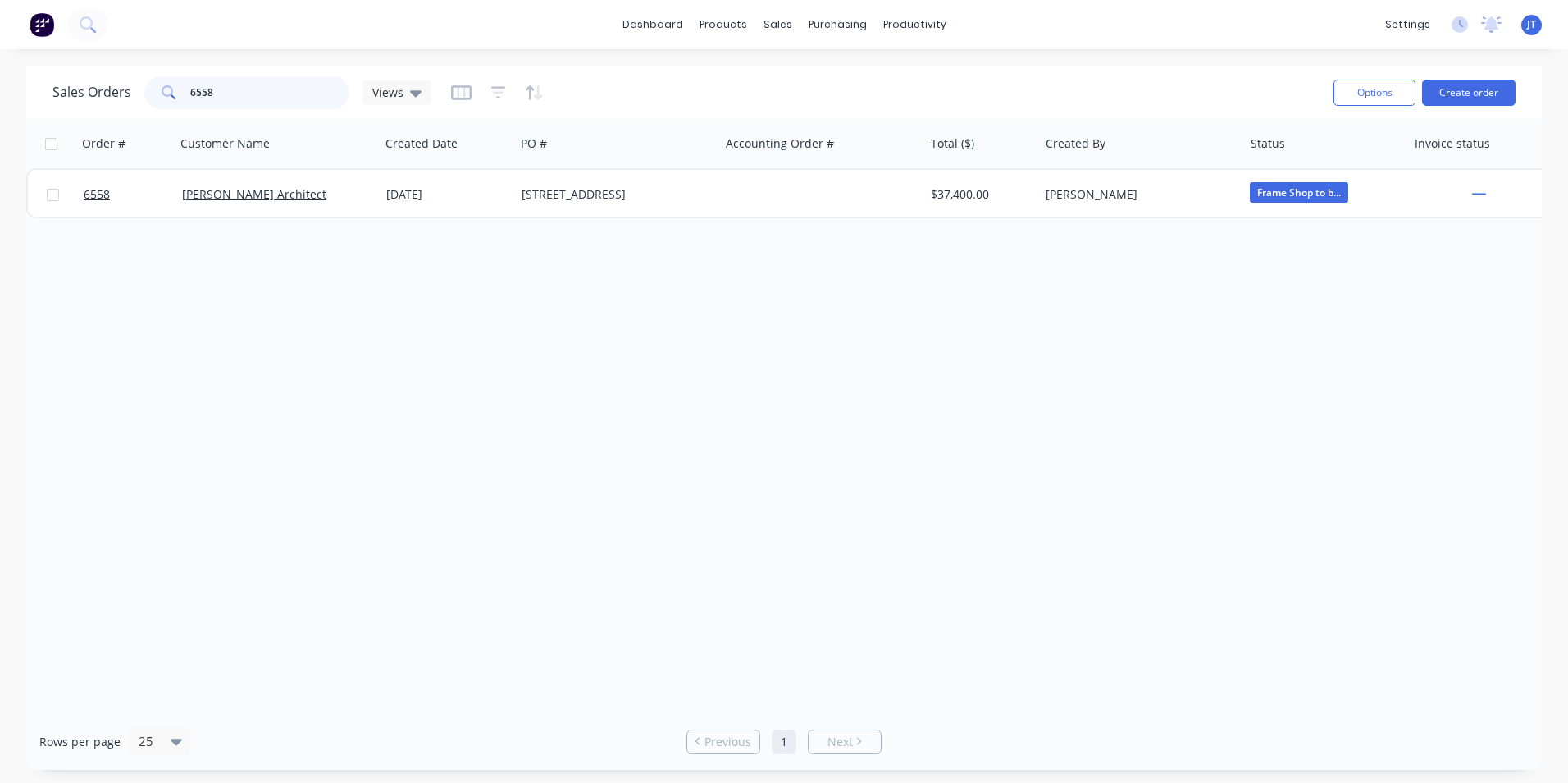
click at [232, 97] on input "6558" at bounding box center [270, 93] width 160 height 33
type input "6"
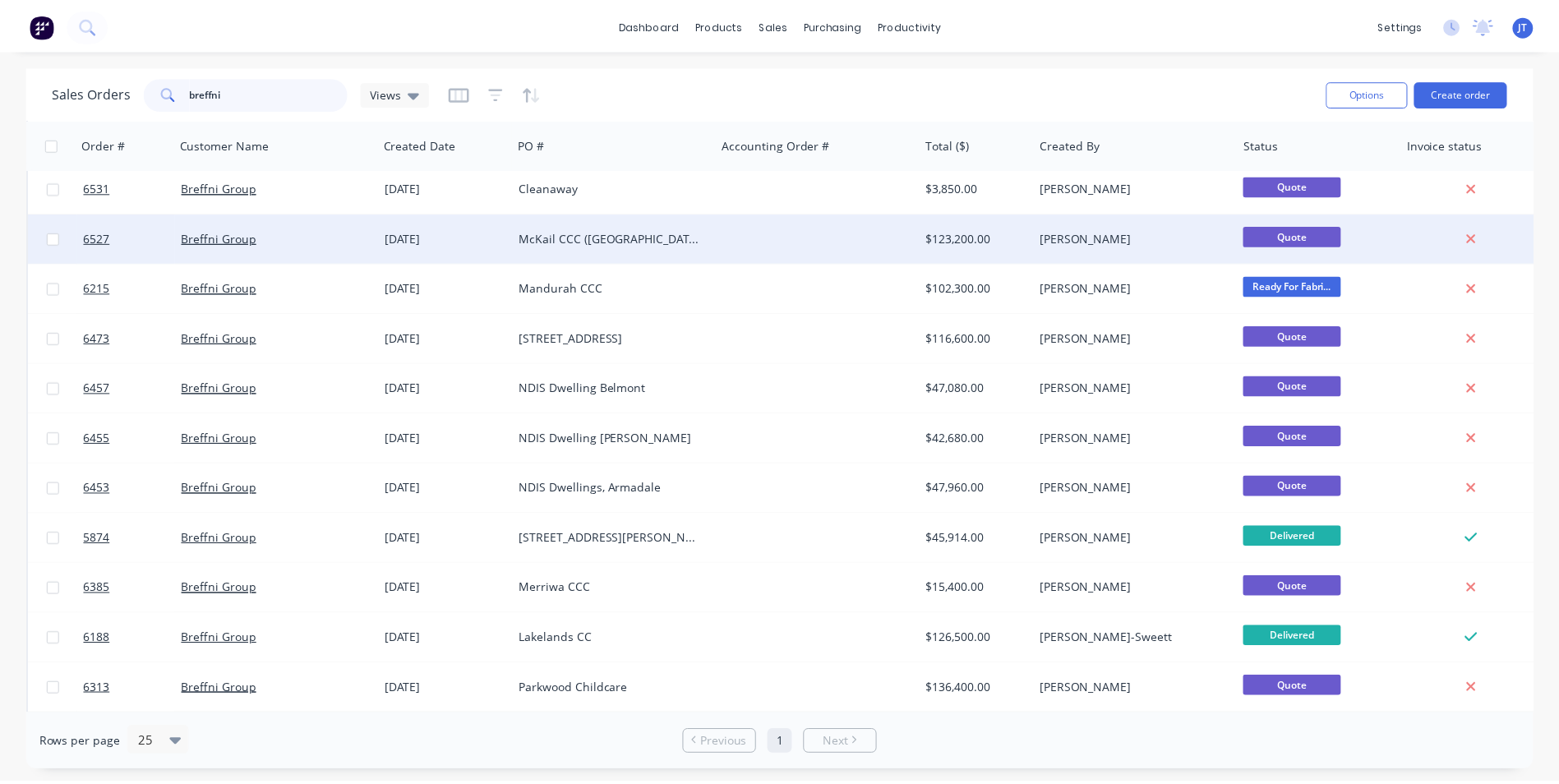
scroll to position [328, 0]
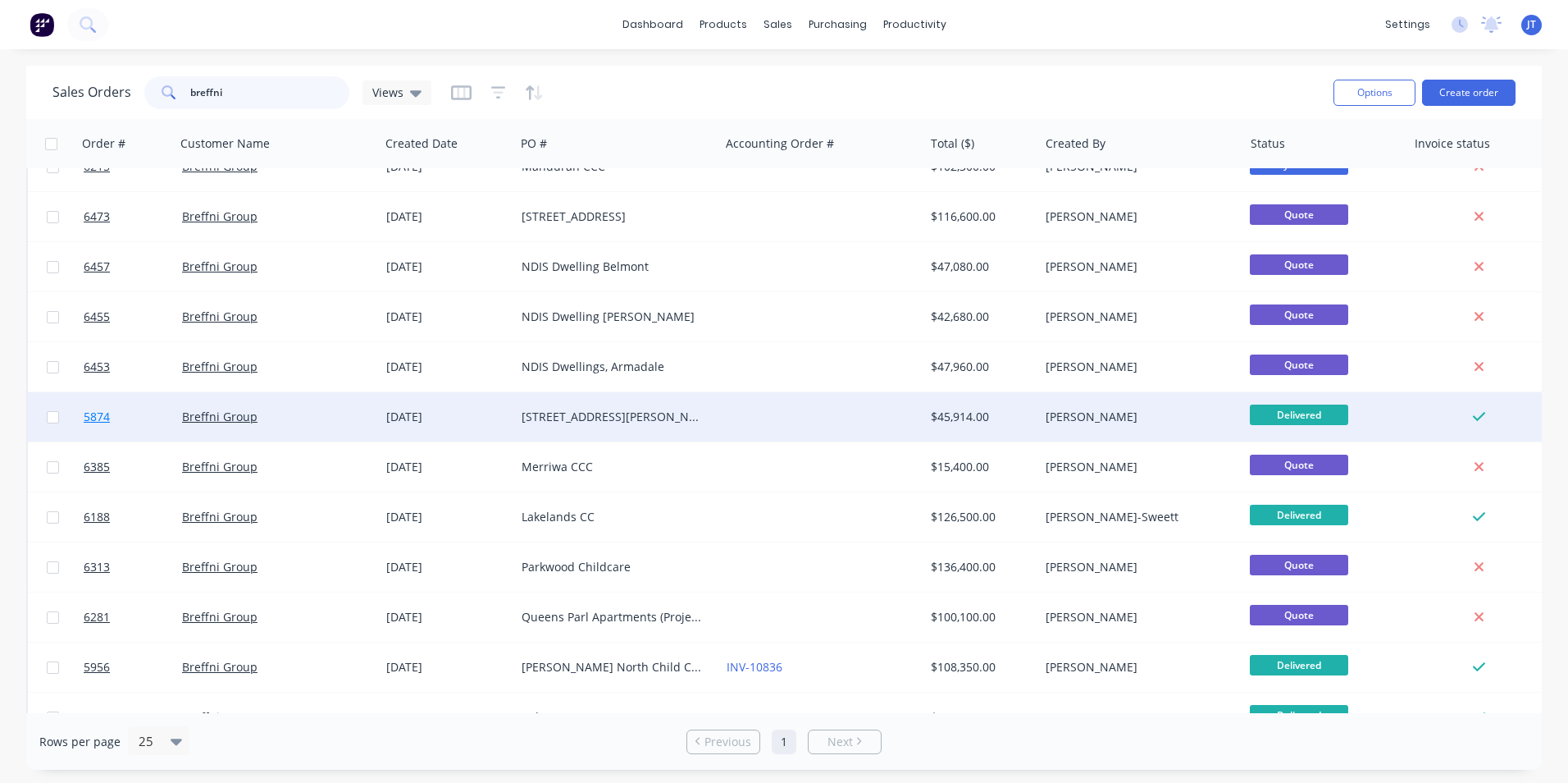
type input "breffni"
click at [103, 417] on span "5874" at bounding box center [96, 416] width 27 height 16
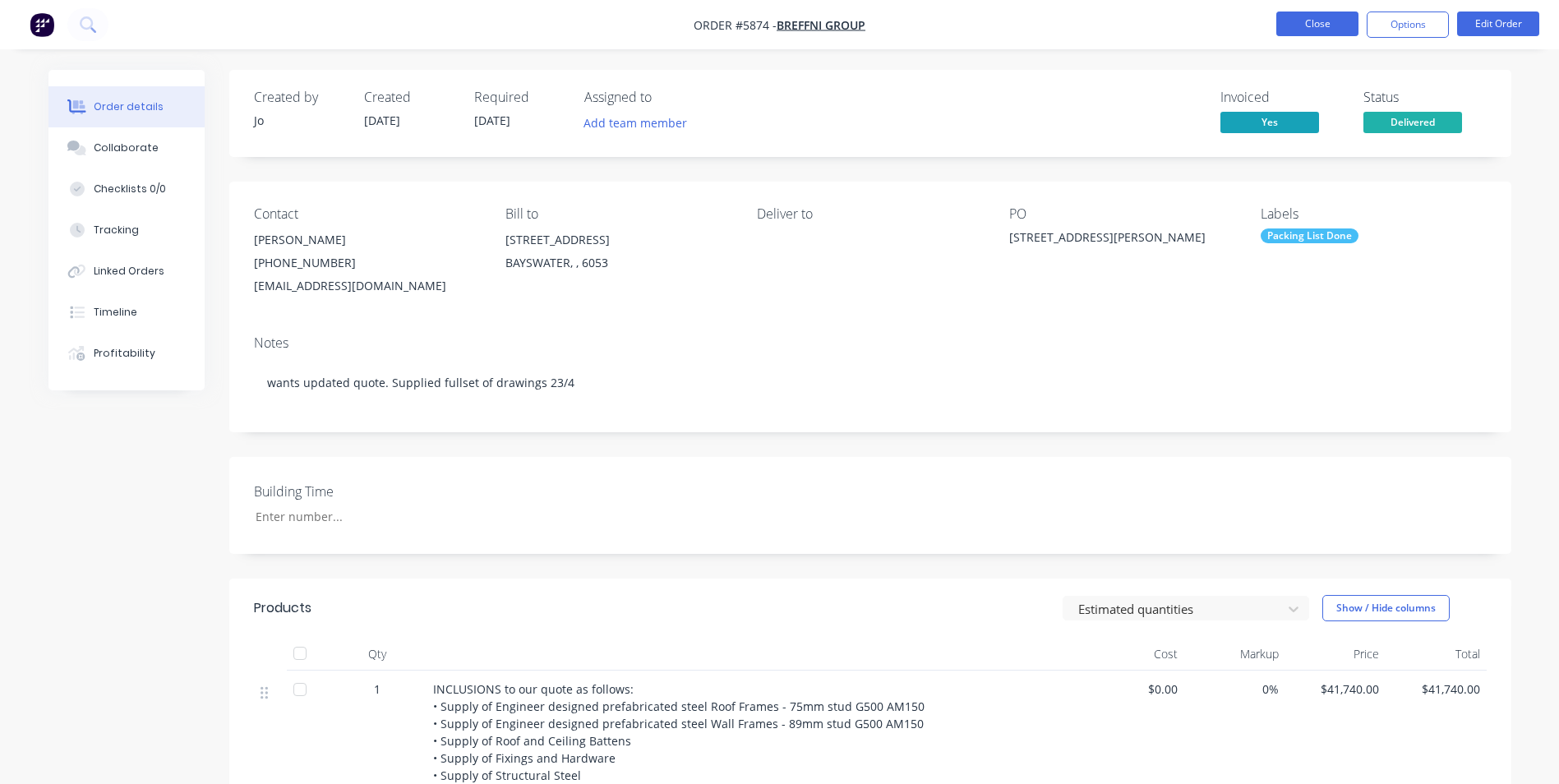
click at [1295, 16] on button "Close" at bounding box center [1317, 23] width 82 height 25
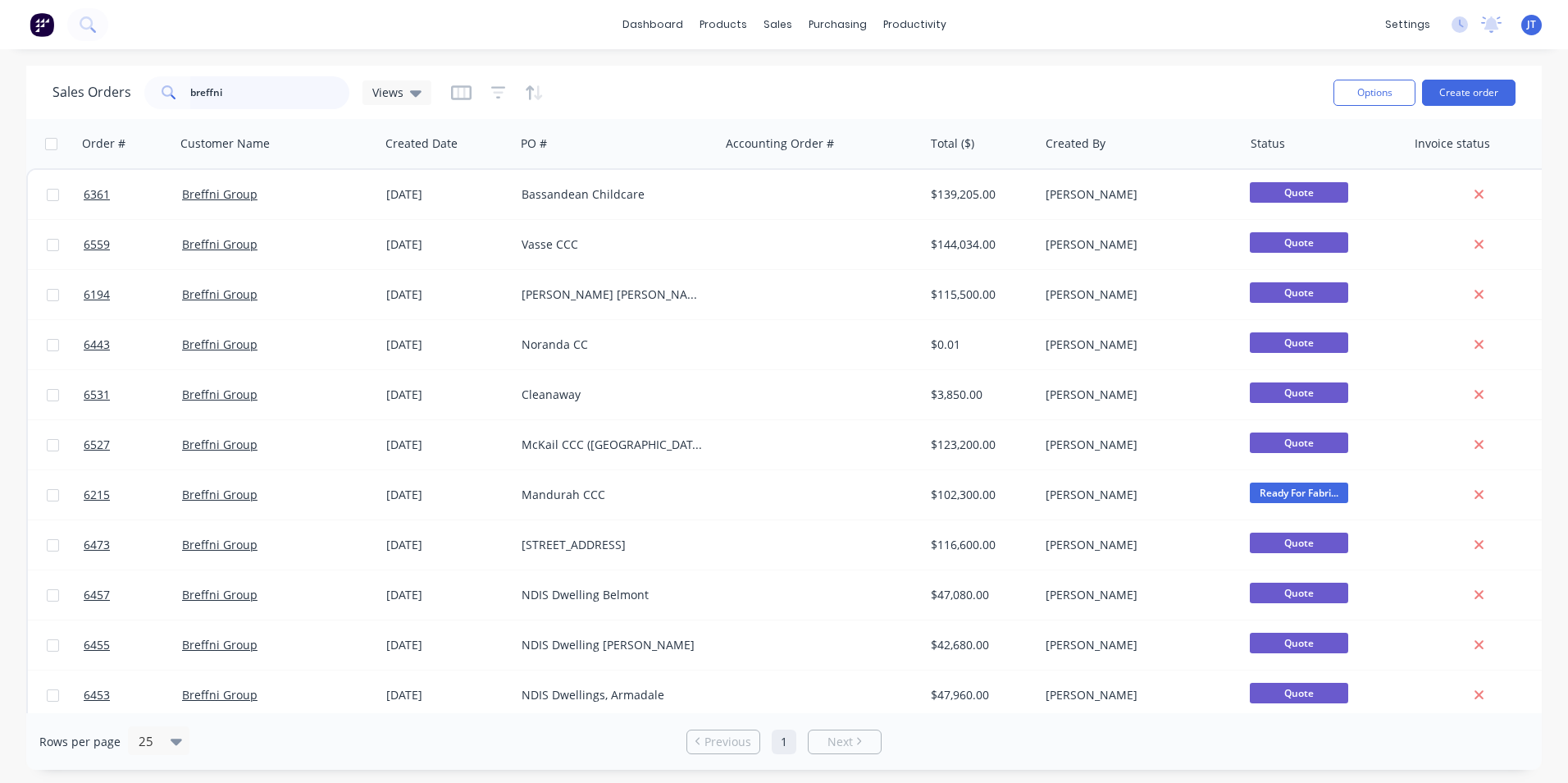
click at [266, 82] on input "breffni" at bounding box center [270, 93] width 160 height 33
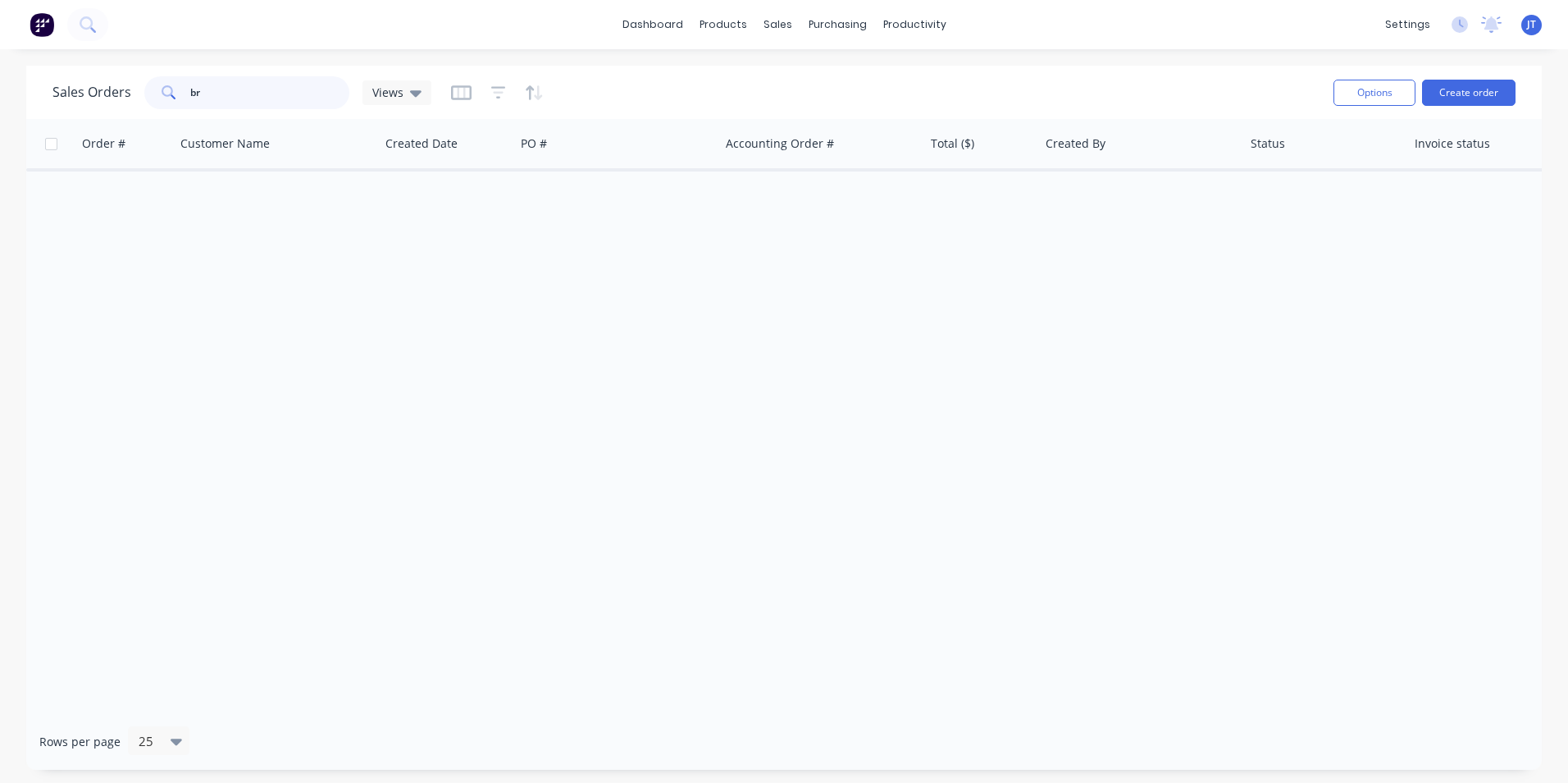
type input "b"
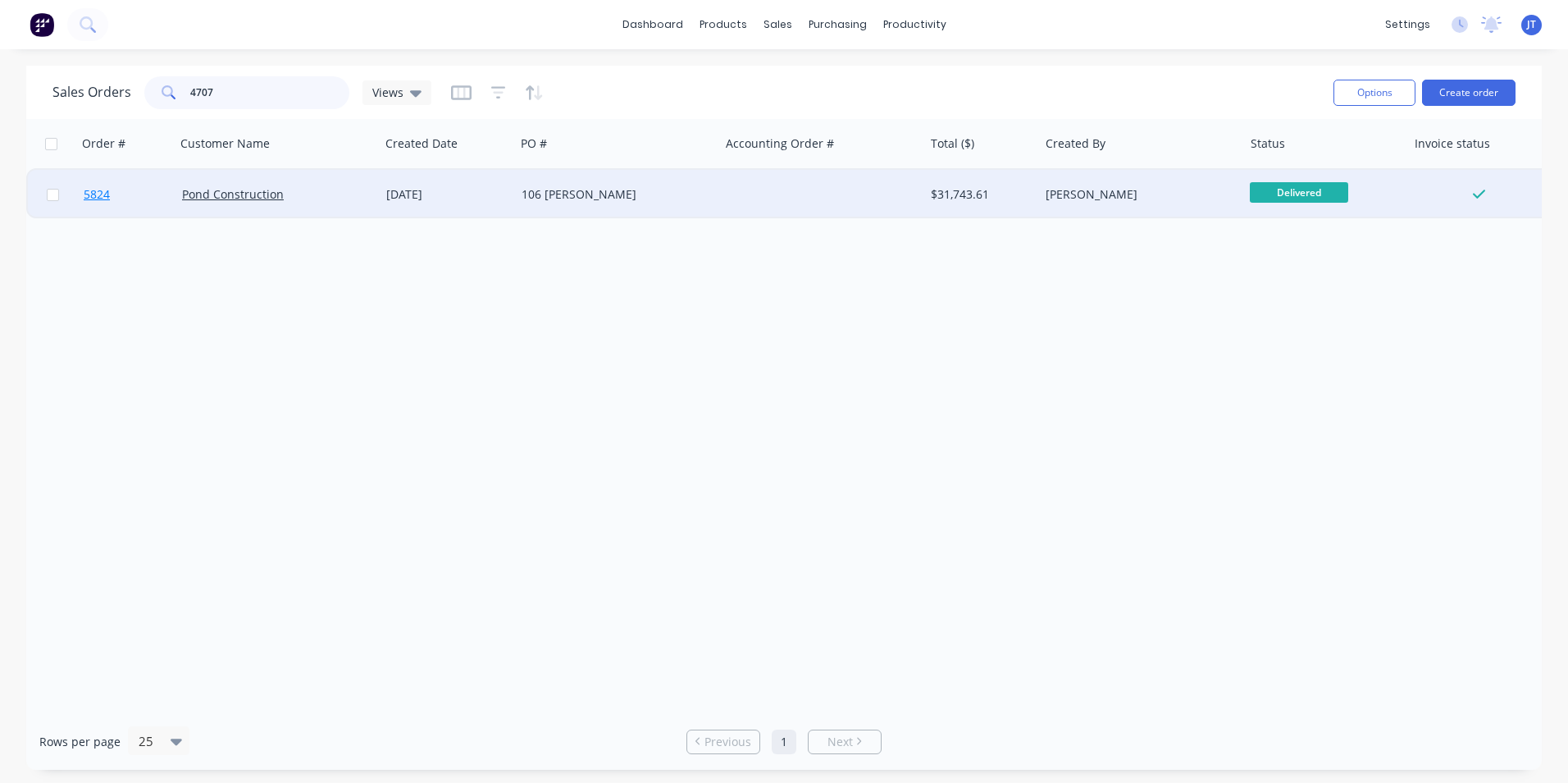
type input "4707"
click at [101, 193] on span "5824" at bounding box center [96, 194] width 27 height 16
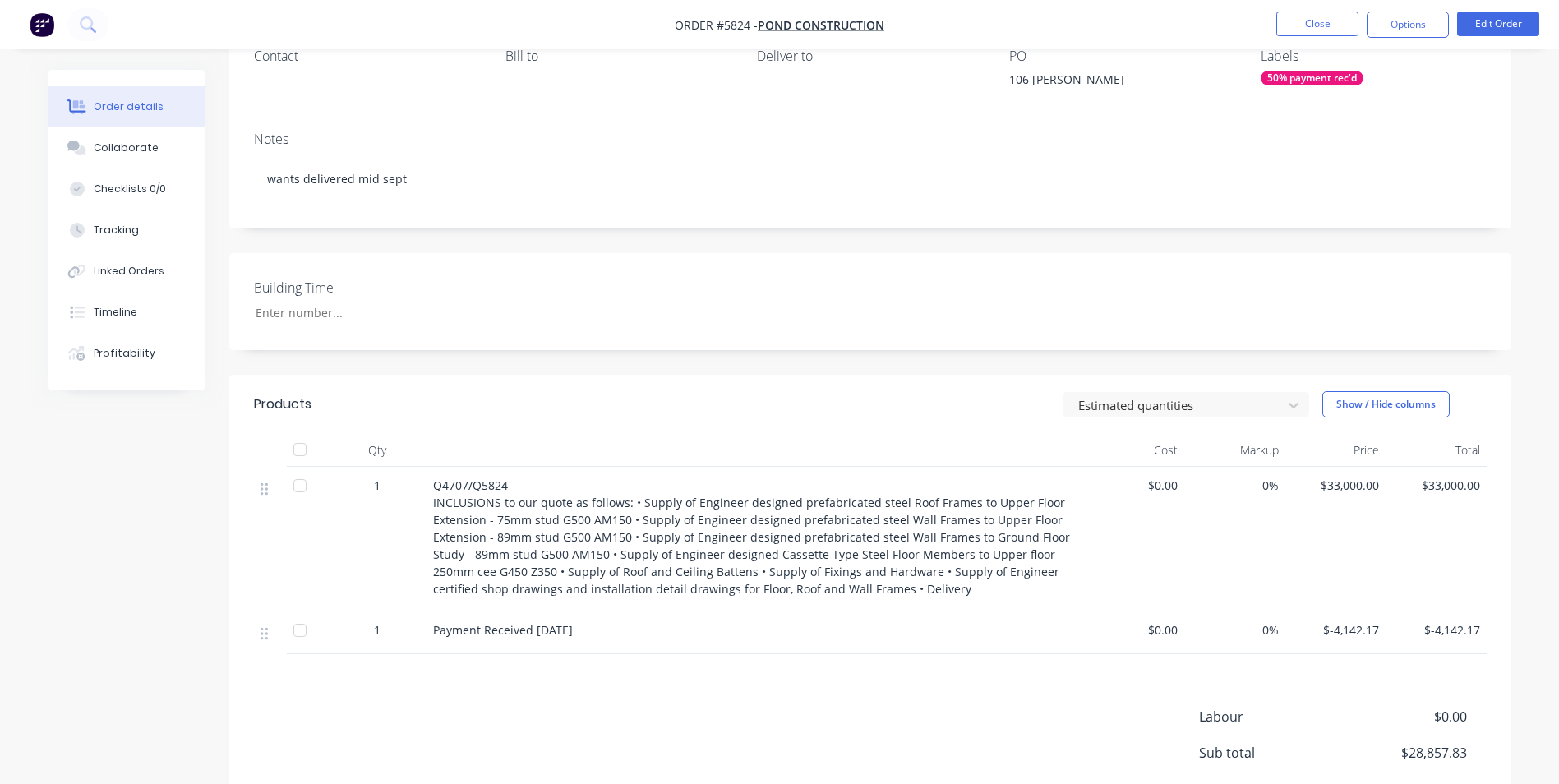
scroll to position [165, 0]
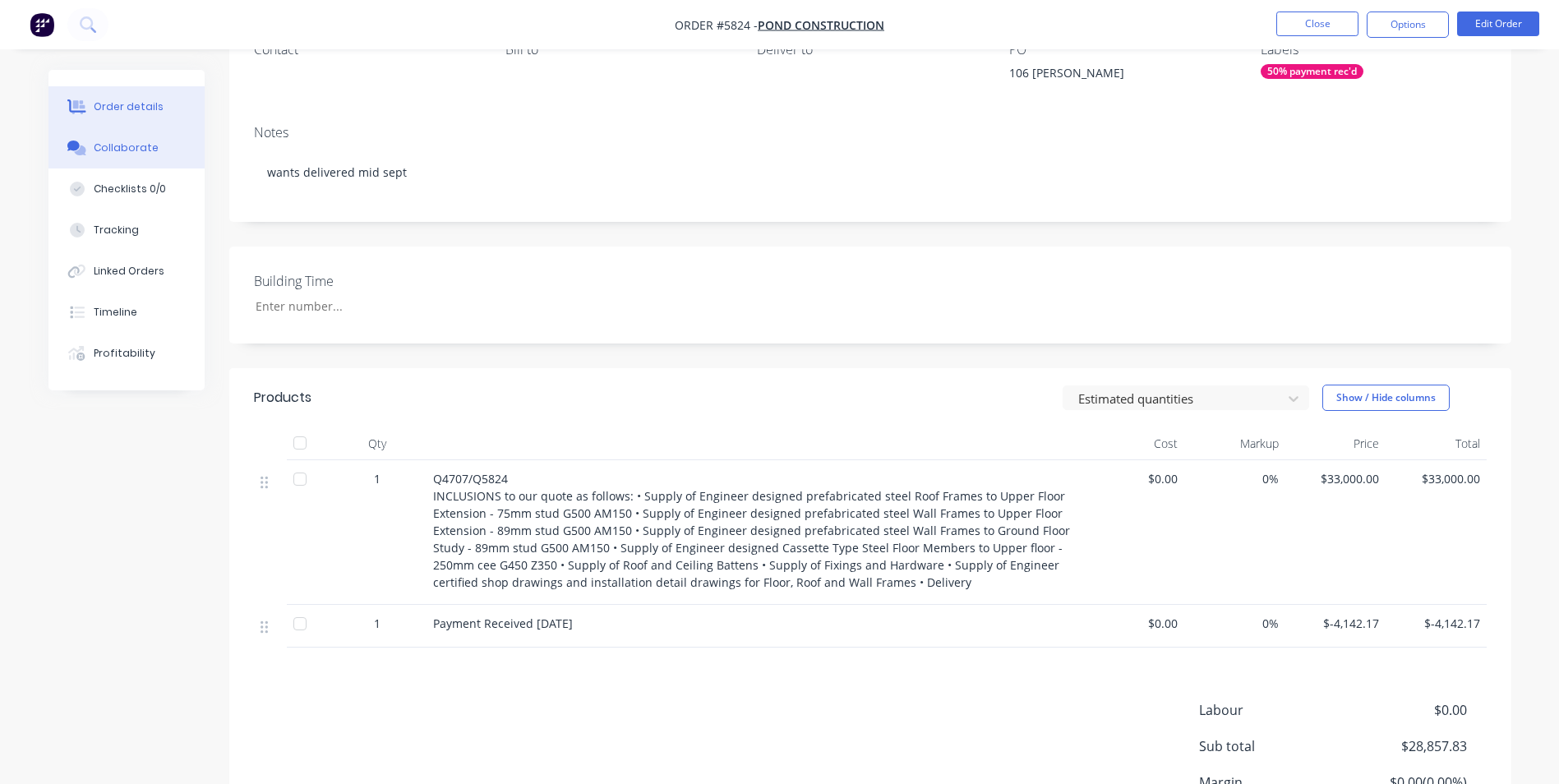
click at [116, 154] on div "Collaborate" at bounding box center [126, 147] width 65 height 15
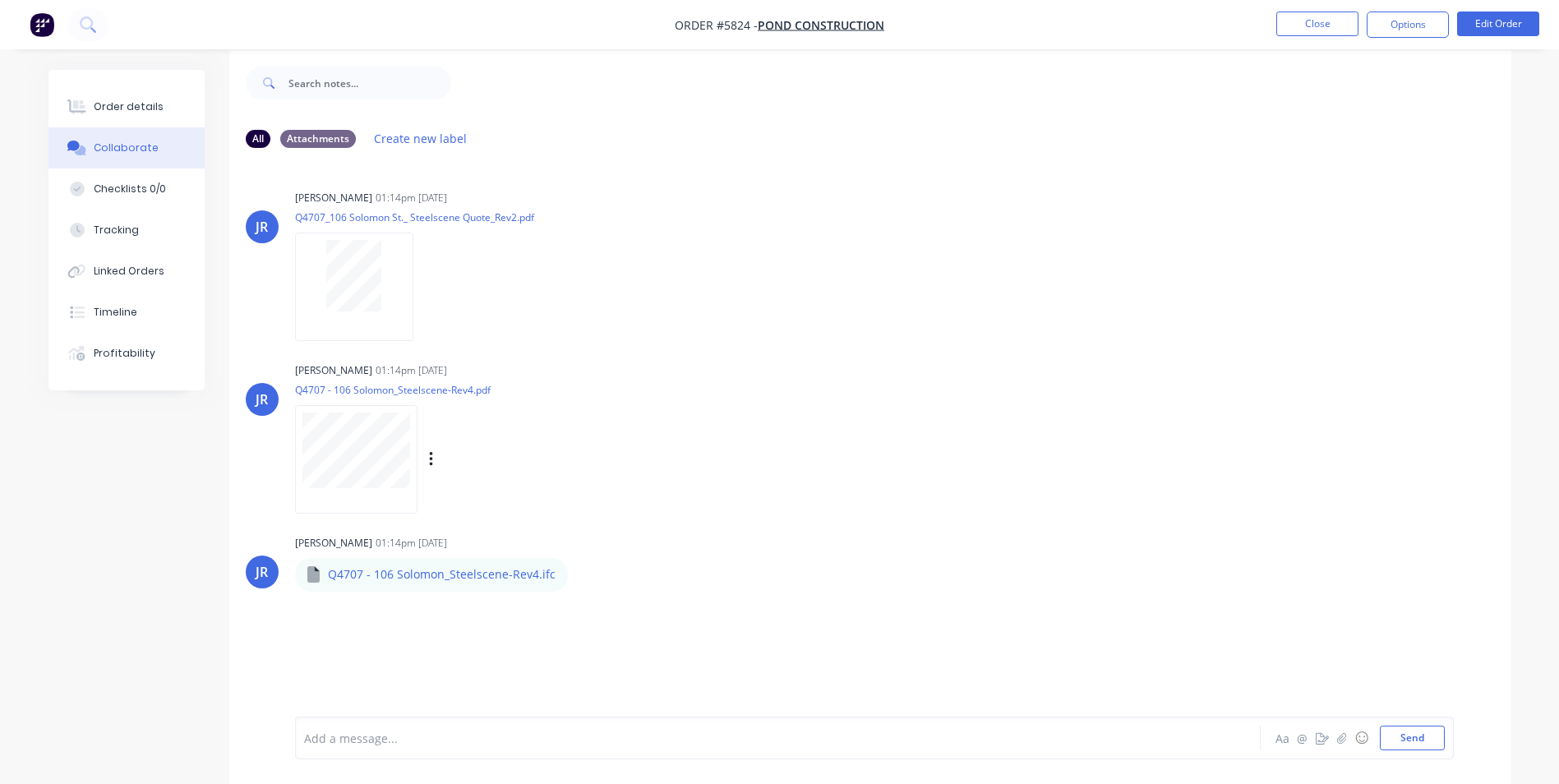
scroll to position [25, 0]
click at [1133, 663] on div "JR [PERSON_NAME] 01:14pm [DATE] Q4707_106 Solomon St._ Steelscene Quote_Rev2.pd…" at bounding box center [870, 424] width 1281 height 536
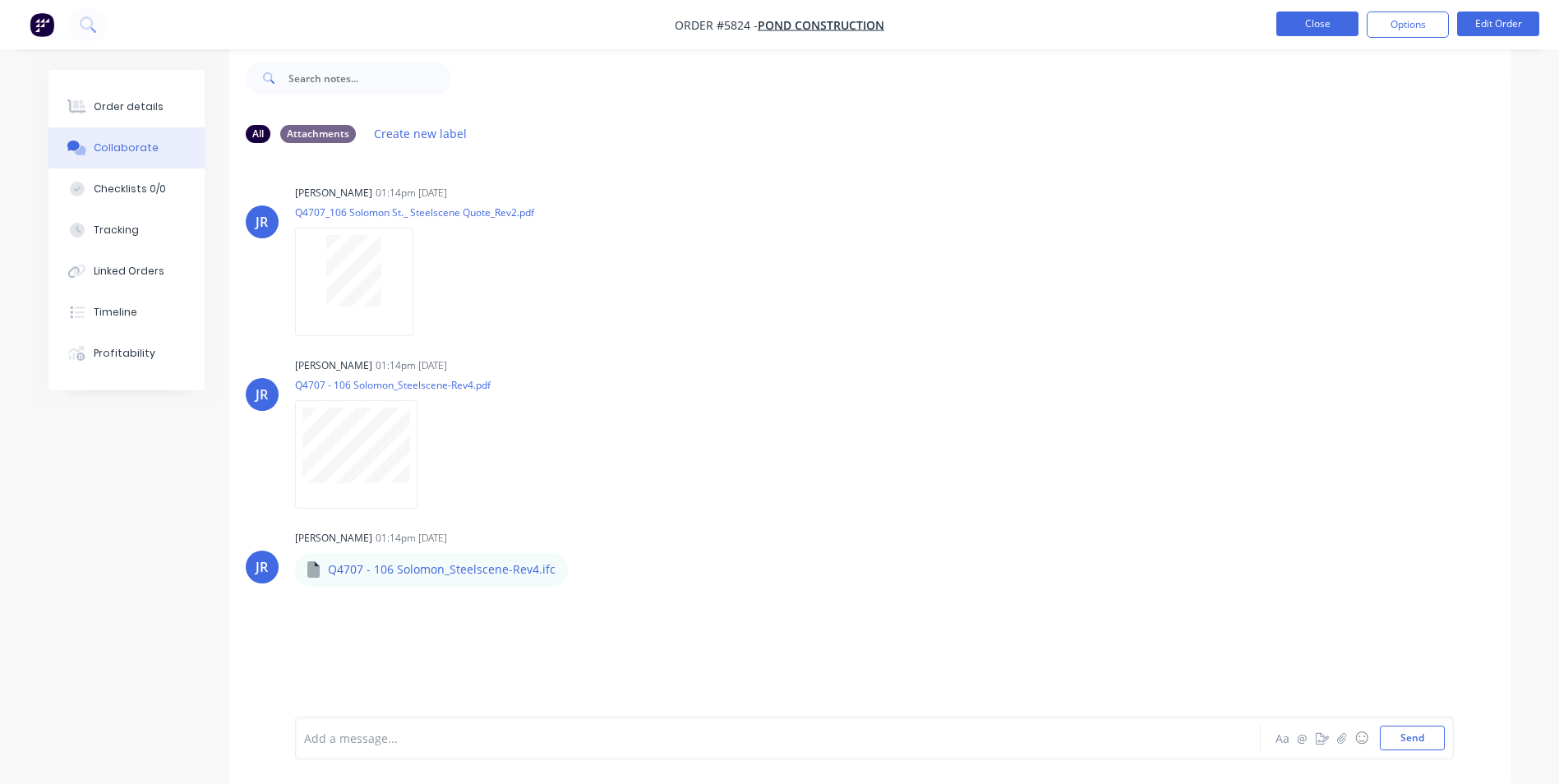
click at [1322, 26] on button "Close" at bounding box center [1317, 23] width 82 height 25
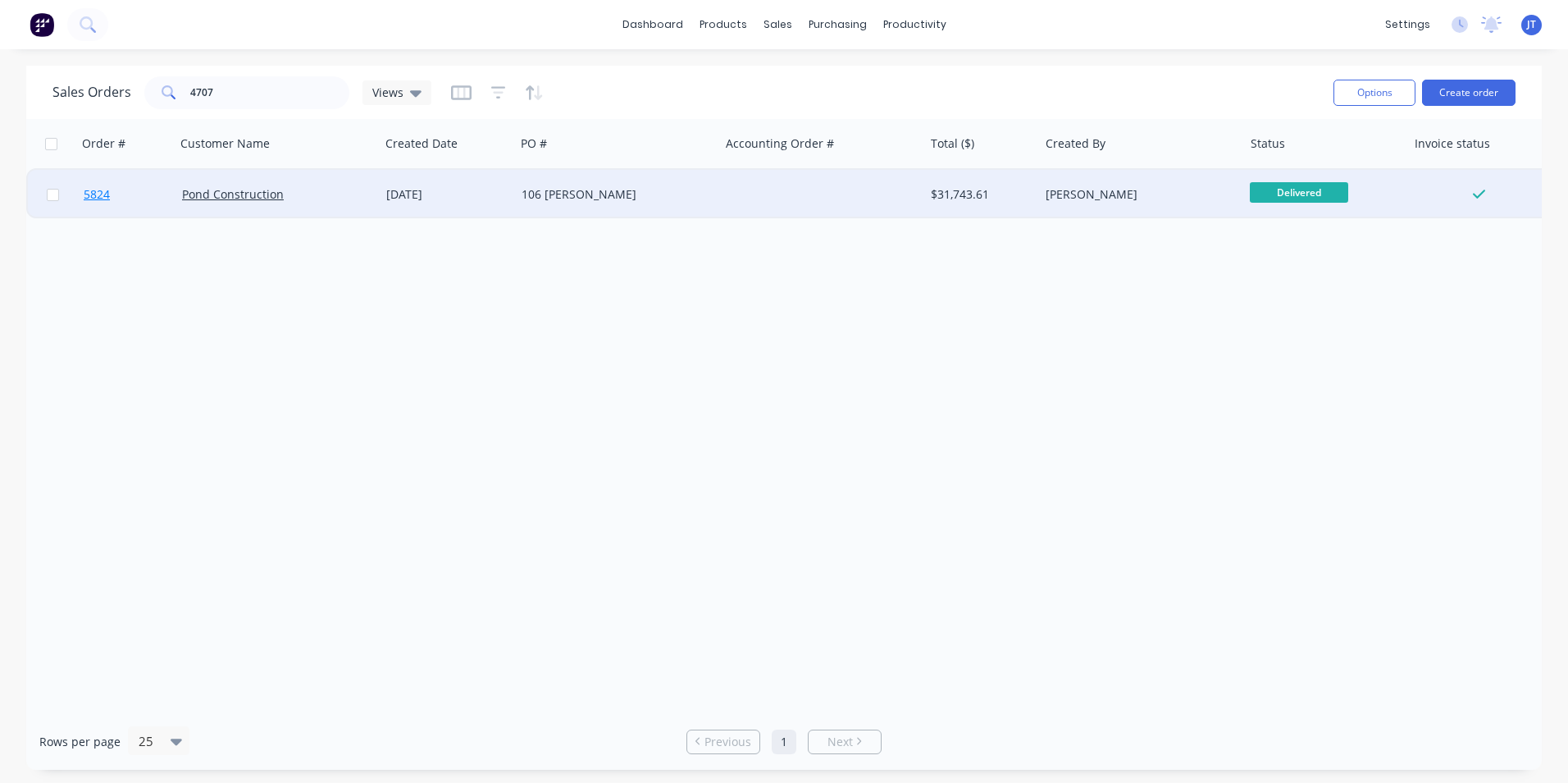
click at [108, 198] on span "5824" at bounding box center [96, 194] width 27 height 16
